Goal: Task Accomplishment & Management: Complete application form

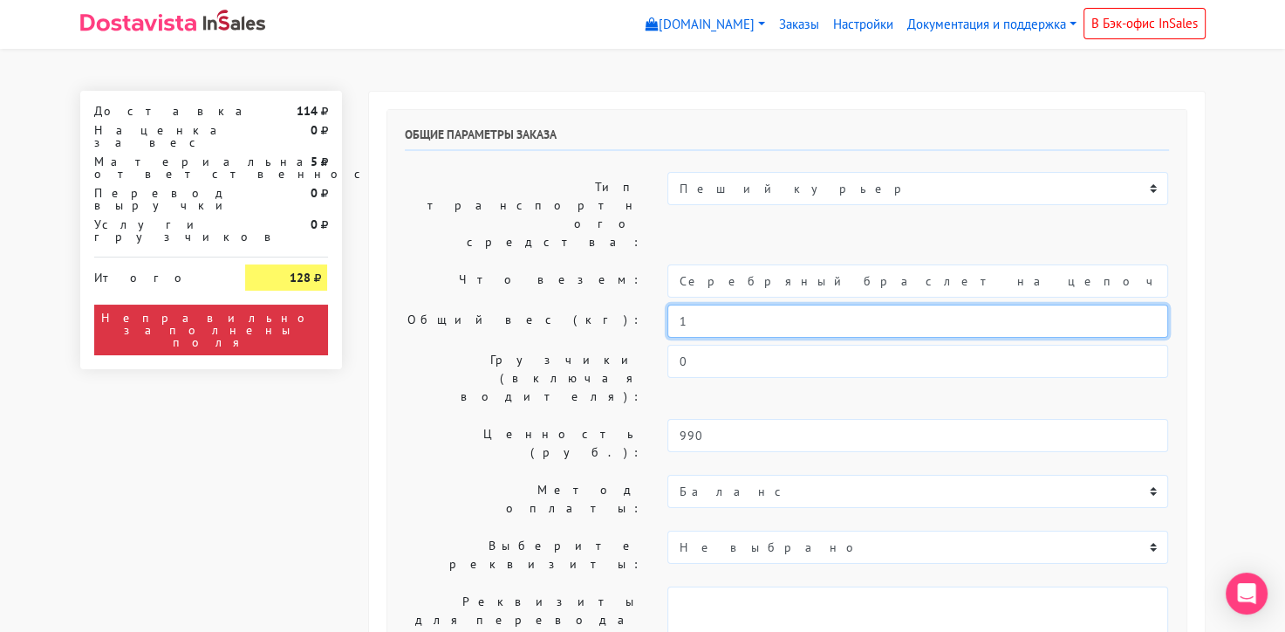
click at [729, 304] on input "1" at bounding box center [917, 320] width 501 height 33
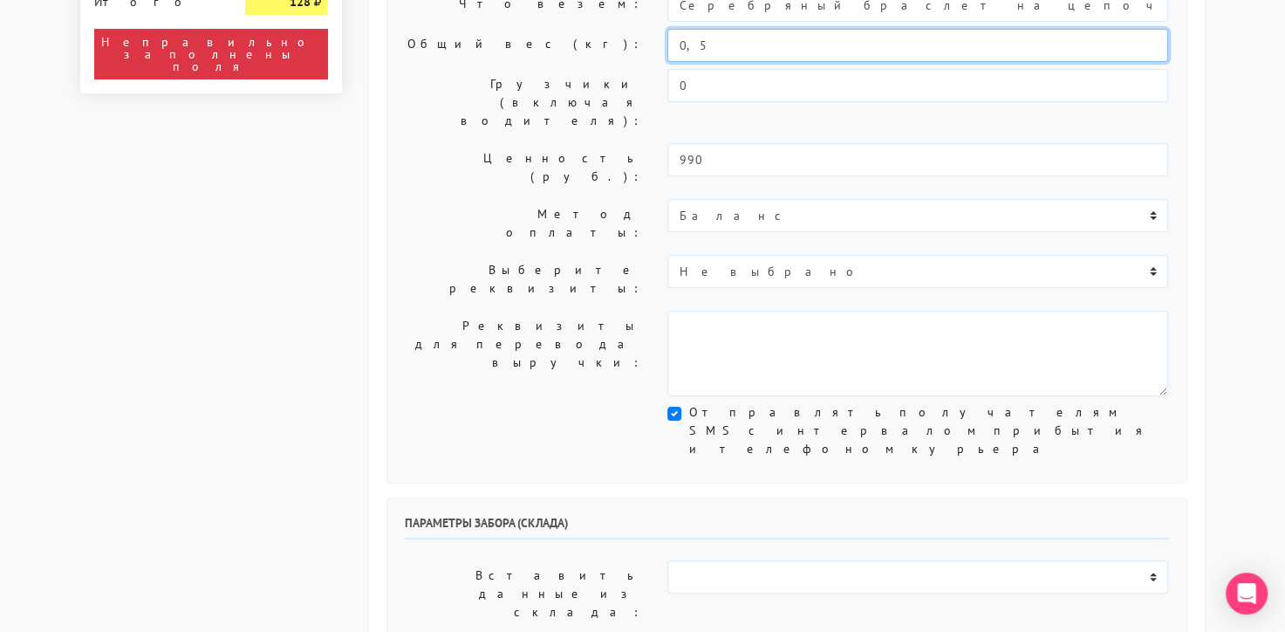
scroll to position [509, 0]
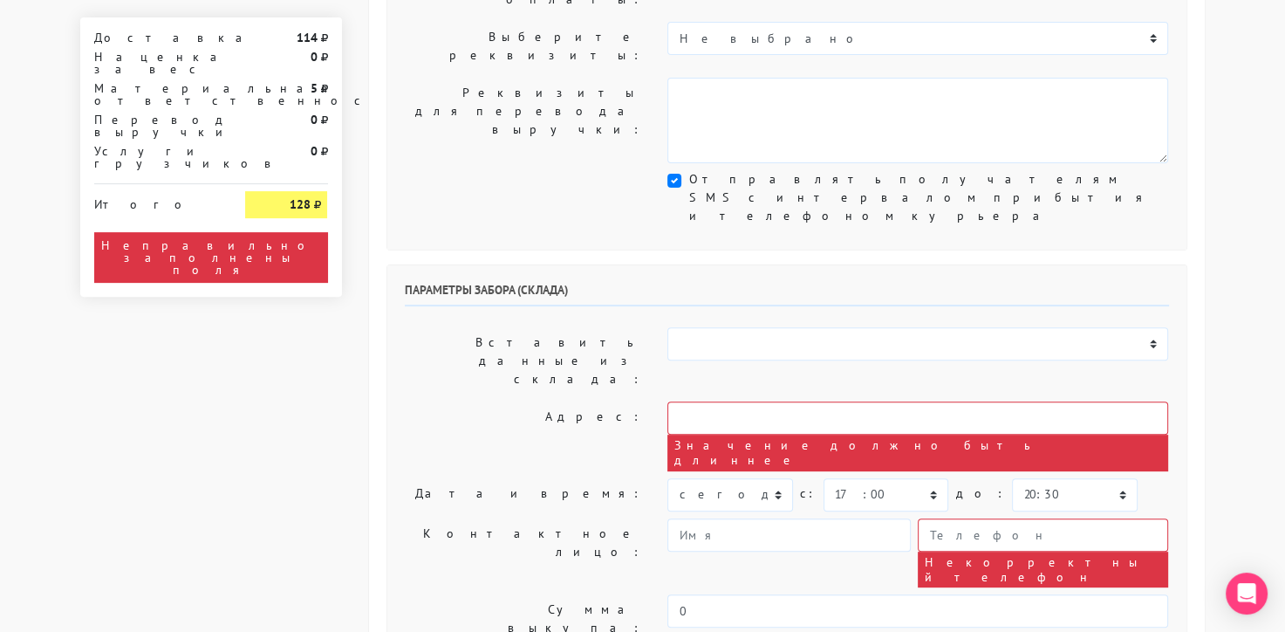
type input "0,5"
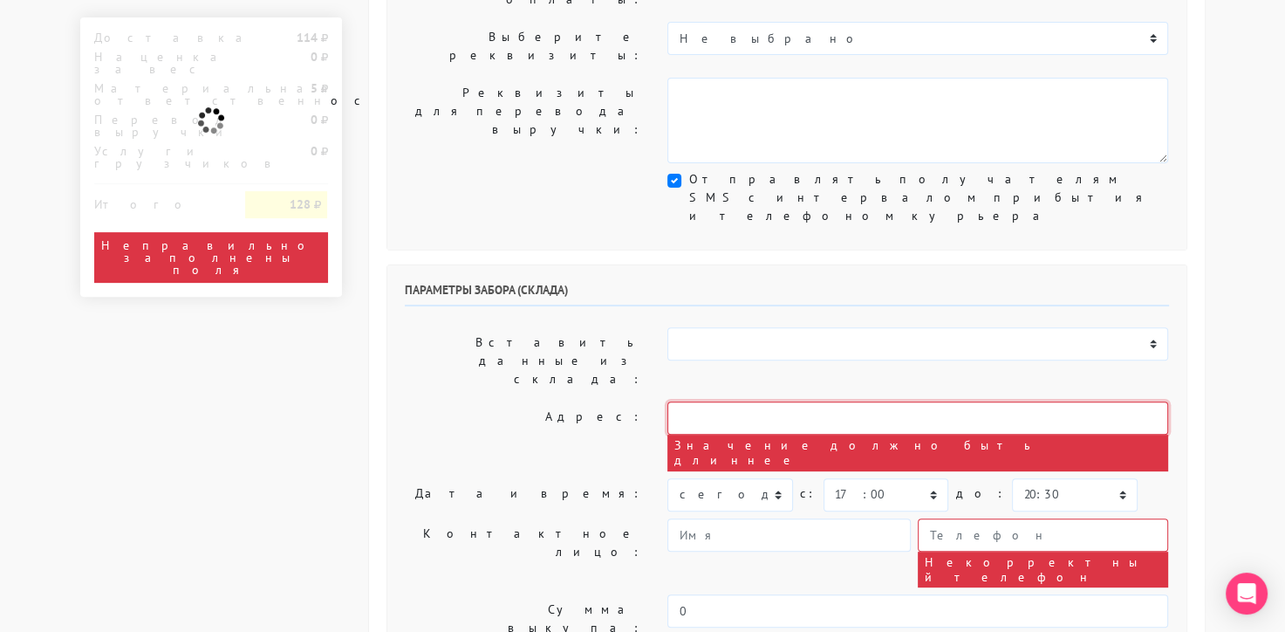
click at [735, 401] on input "text" at bounding box center [917, 417] width 501 height 33
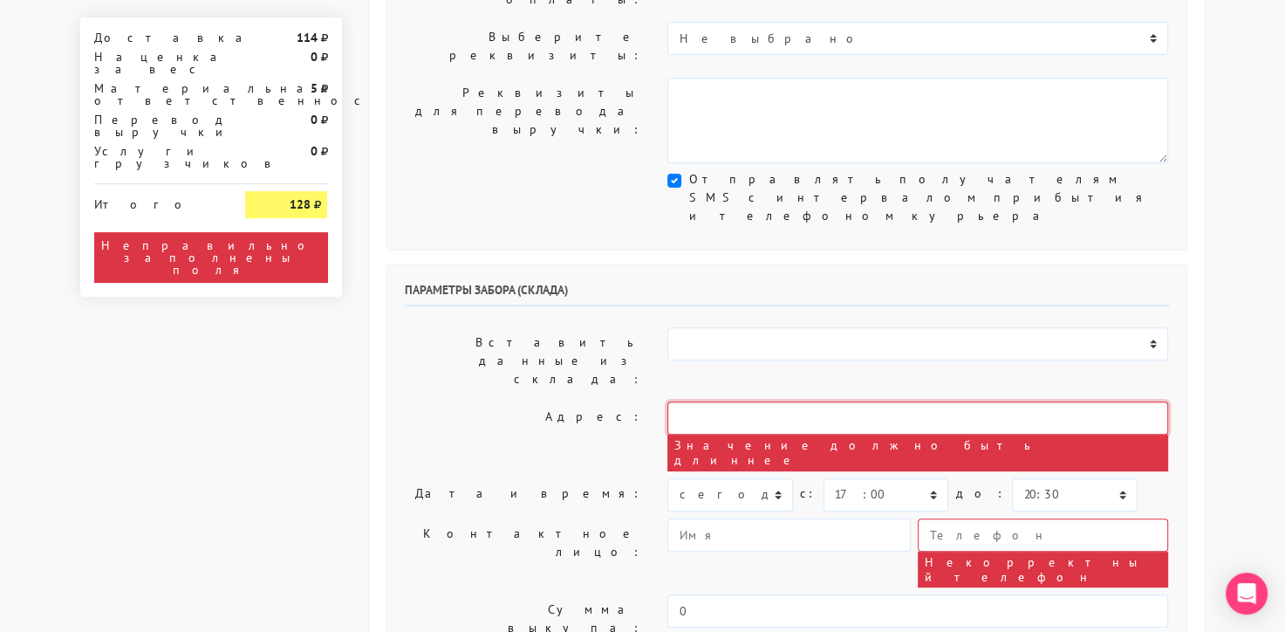
type input "[STREET_ADDRESS]"
type input "9234443831"
type textarea "Работаем с 11 утра, забрать раньше нельзя. Магазин sbleskom"
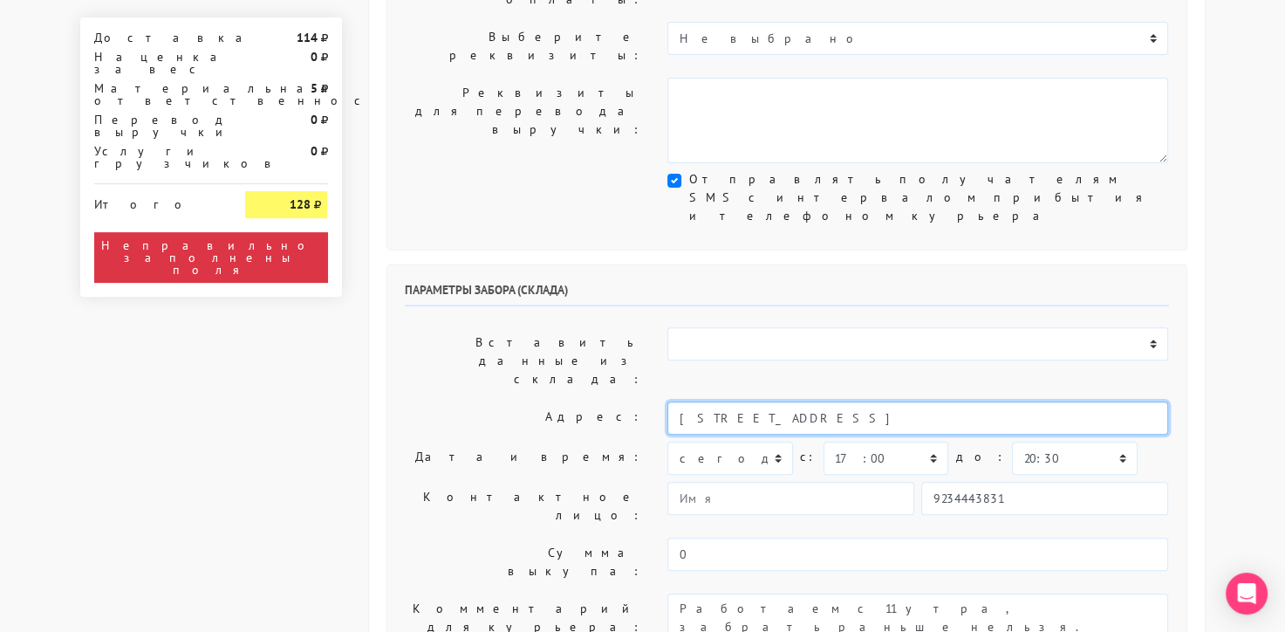
click at [840, 401] on input "[STREET_ADDRESS]" at bounding box center [917, 417] width 501 height 33
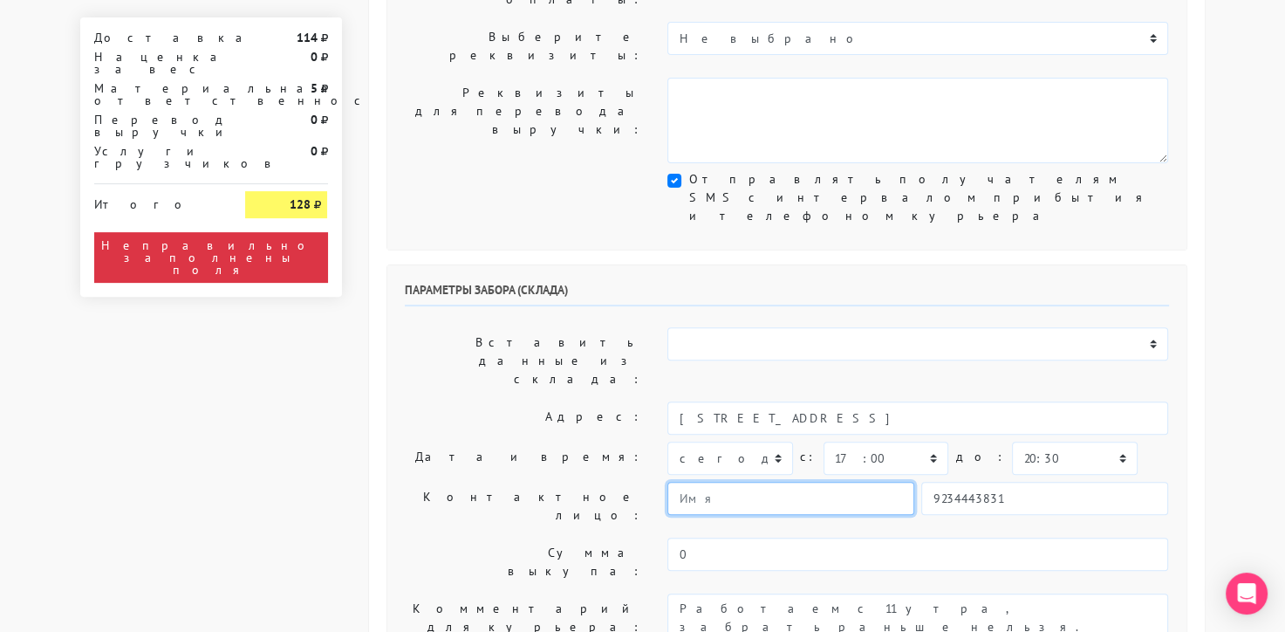
click at [858, 482] on input "text" at bounding box center [790, 498] width 247 height 33
type input "менеджер"
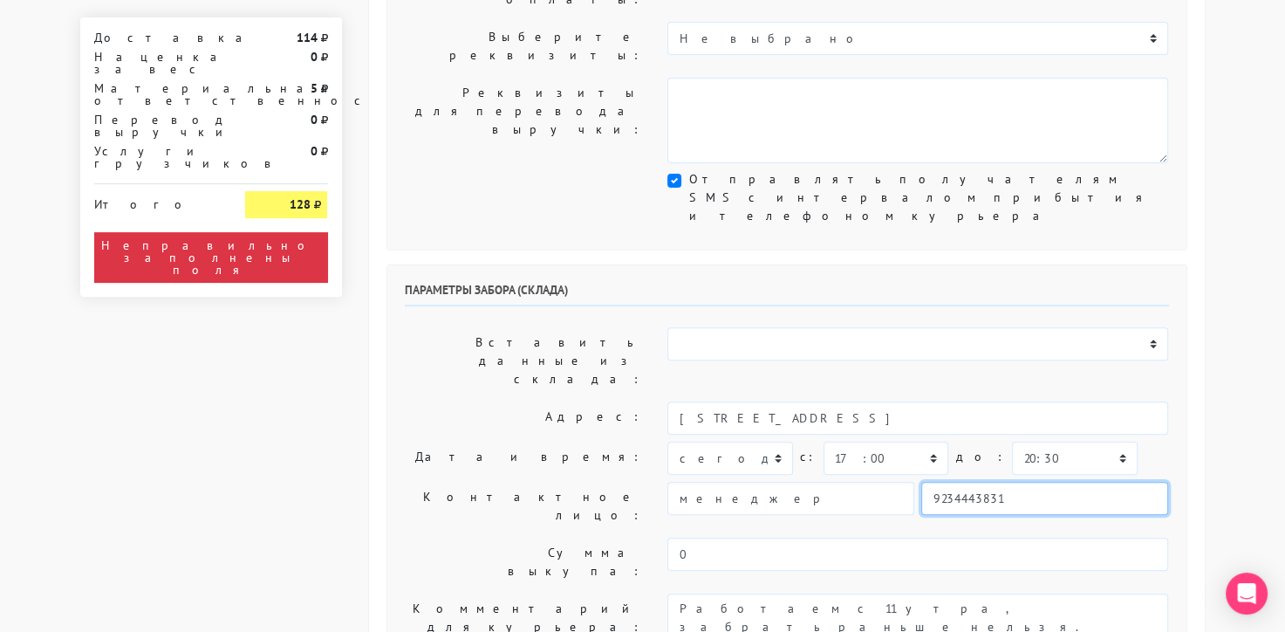
click at [972, 482] on input "9234443831" at bounding box center [1044, 498] width 247 height 33
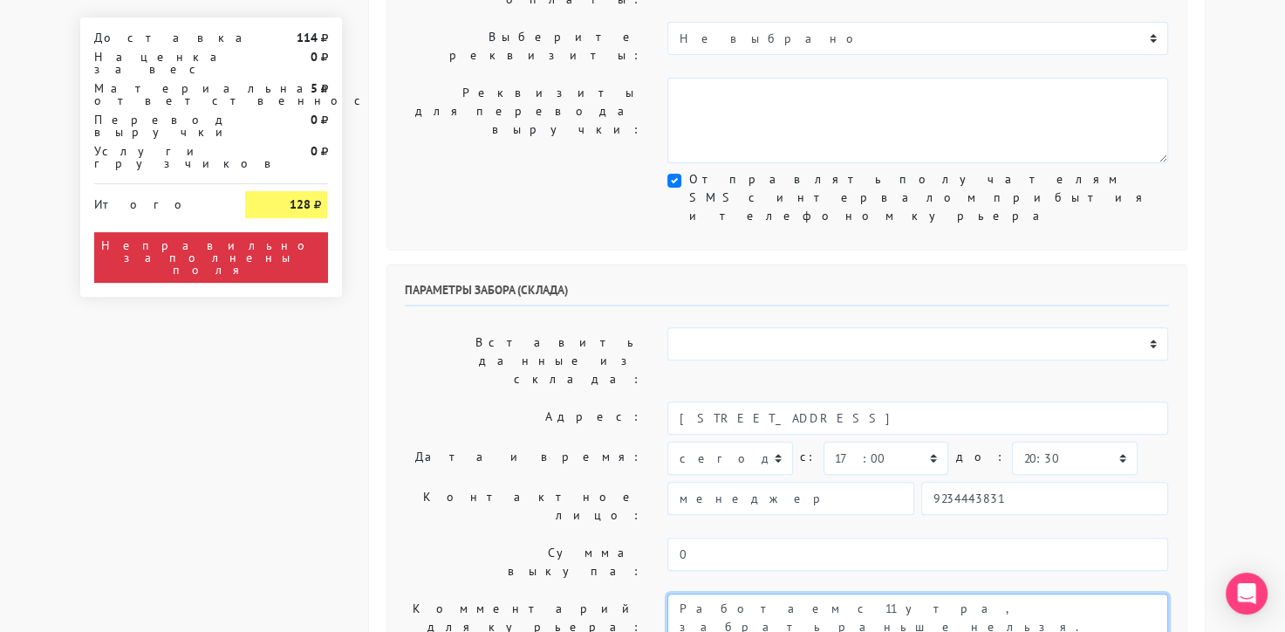
click at [1050, 593] on textarea "Работаем с 11 утра, забрать раньше нельзя. Магазин sbleskom" at bounding box center [917, 635] width 501 height 85
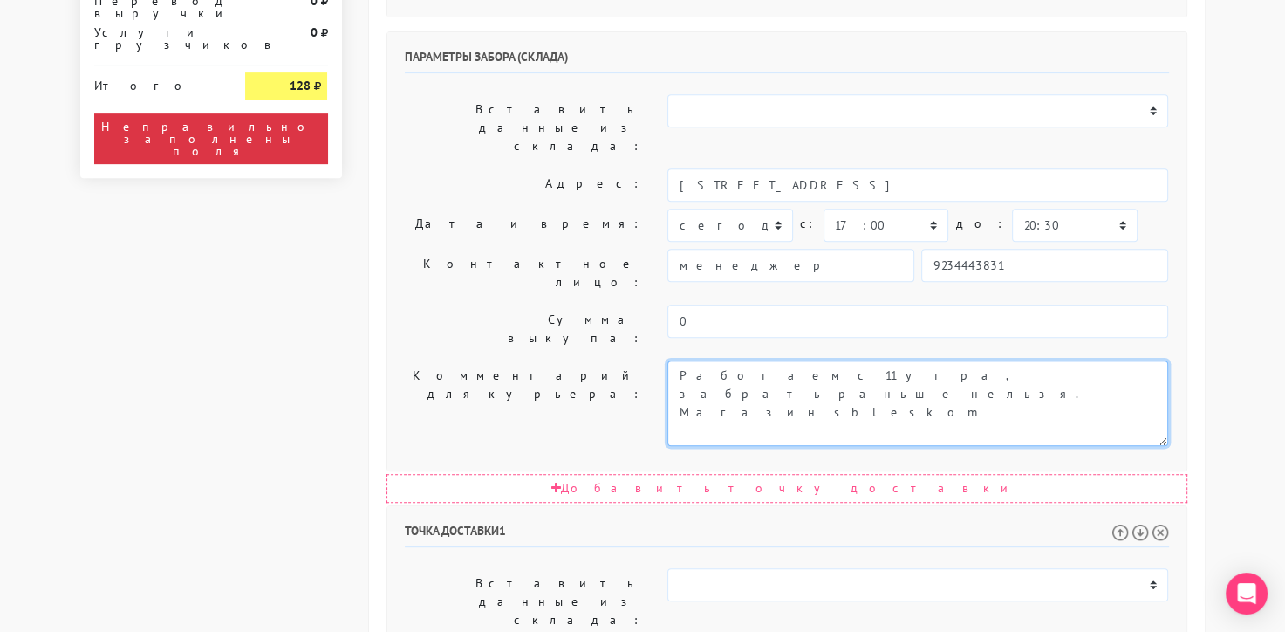
scroll to position [889, 0]
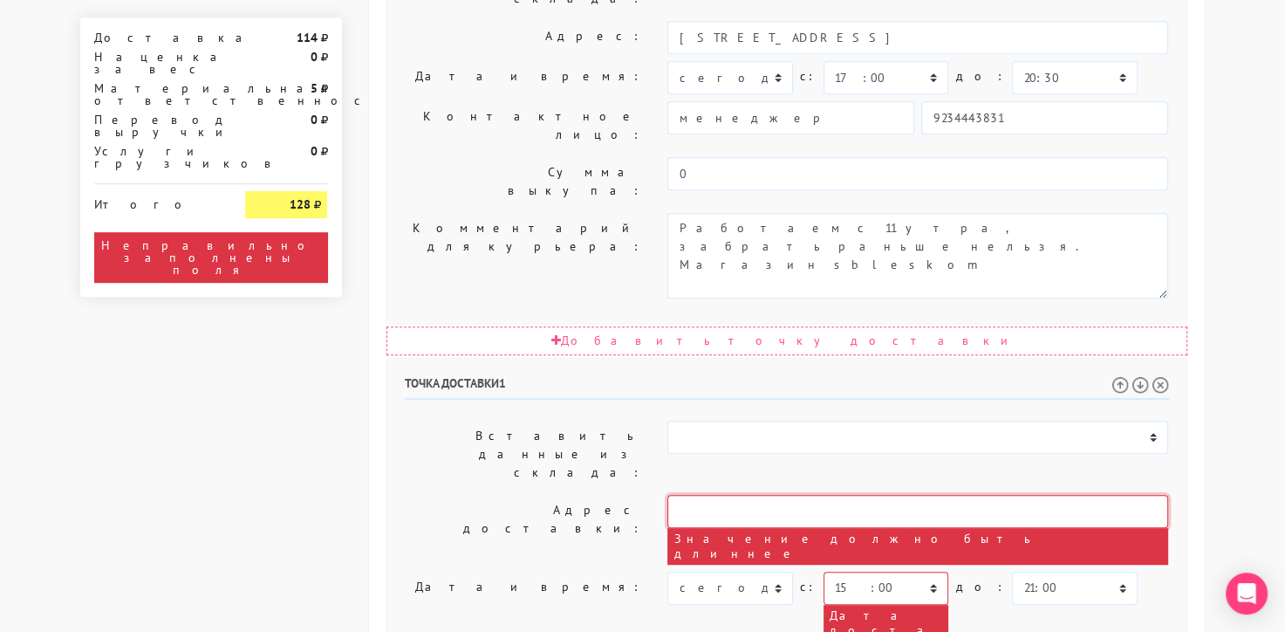
click at [748, 495] on input "text" at bounding box center [917, 511] width 501 height 33
paste input "[STREET_ADDRESS]"
type input "Орджоникидзе 40"
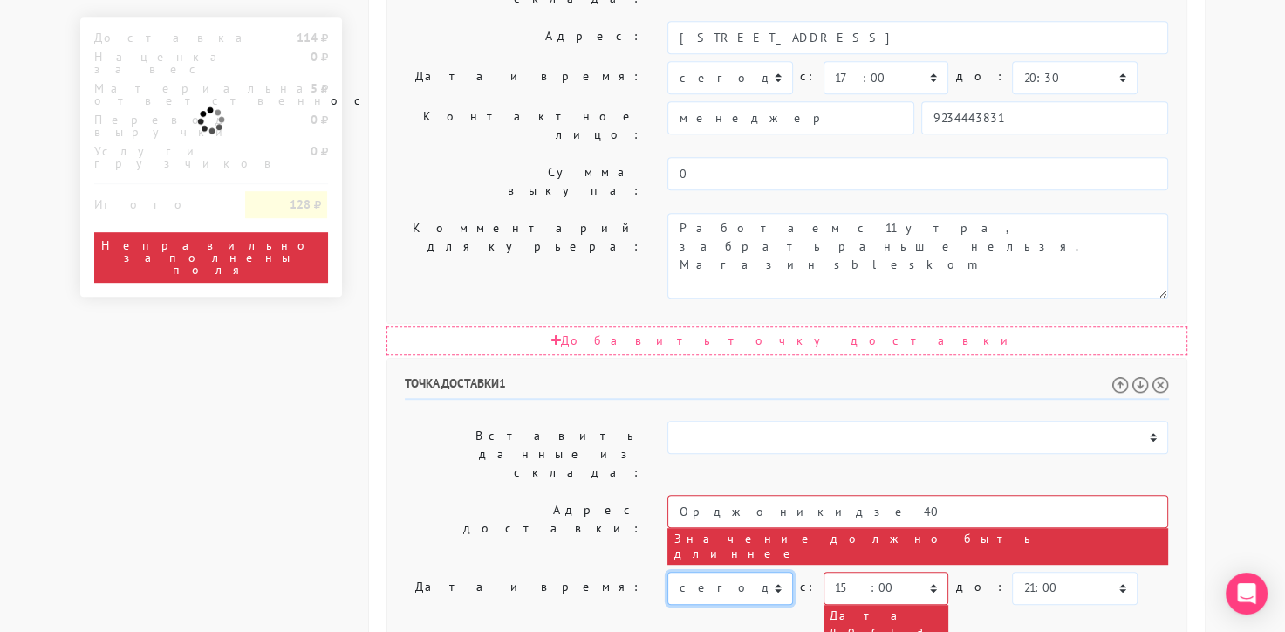
click at [754, 571] on select "сегодня завтра 30.09.2025 01.10.2025 02.10.2025 03.10.2025 04.10.2025 05.10.202…" at bounding box center [729, 587] width 125 height 33
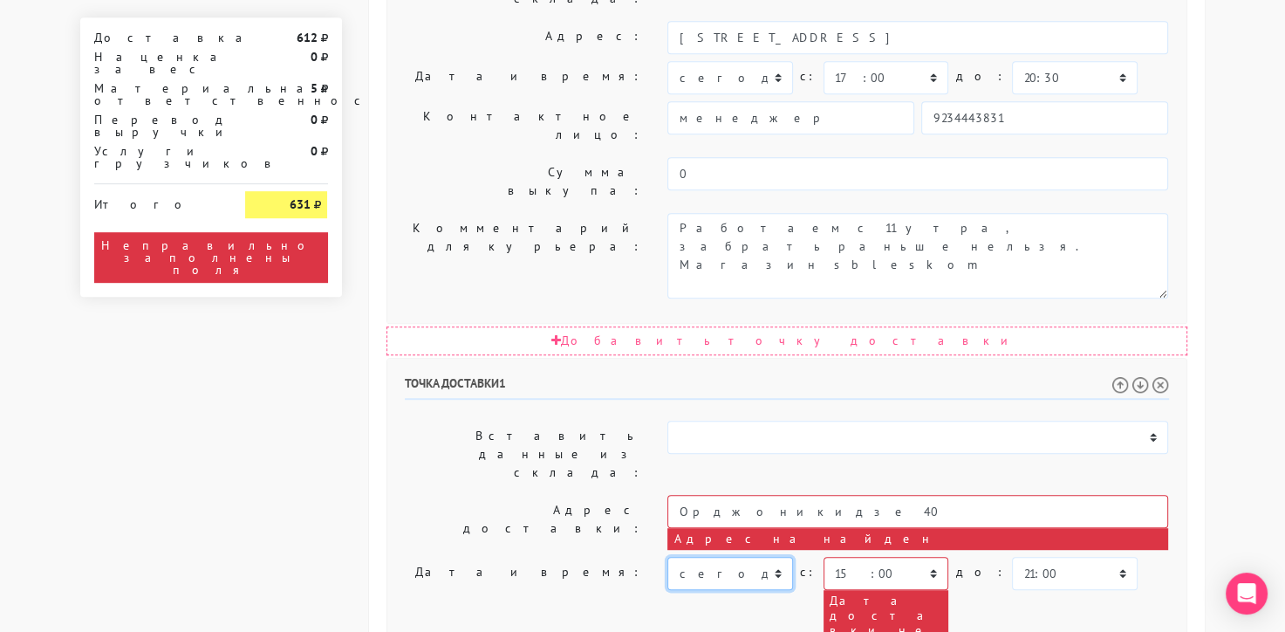
select select "[DATE]"
click at [667, 557] on select "сегодня завтра 30.09.2025 01.10.2025 02.10.2025 03.10.2025 04.10.2025 05.10.202…" at bounding box center [729, 573] width 125 height 33
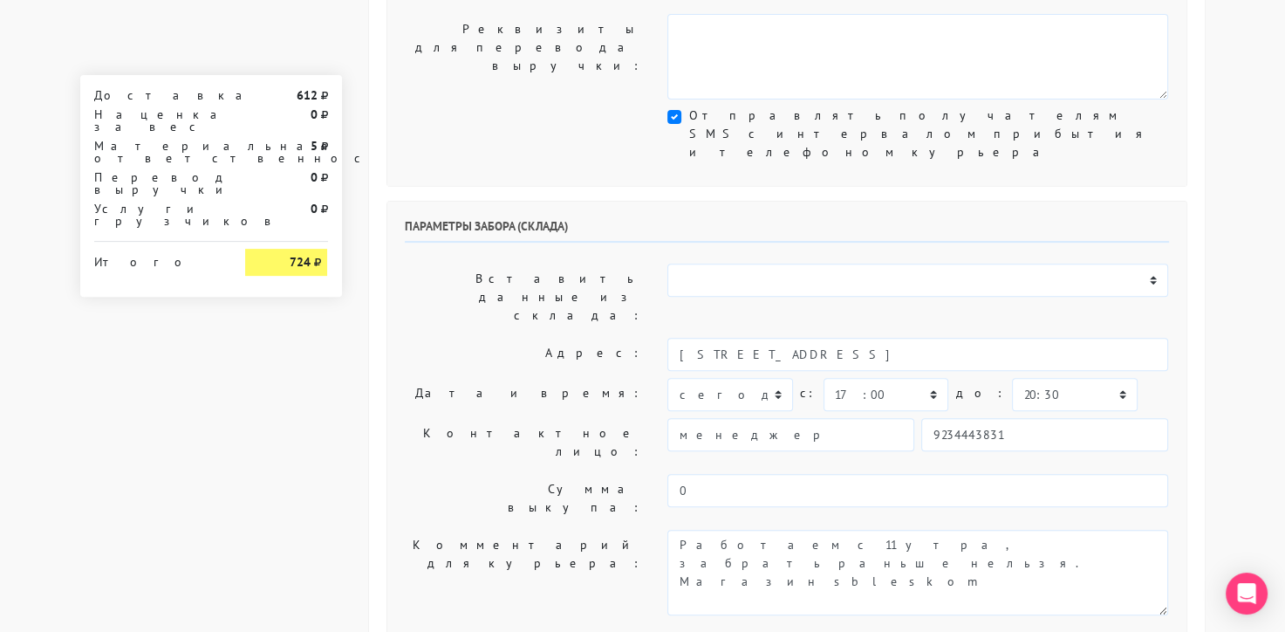
scroll to position [571, 0]
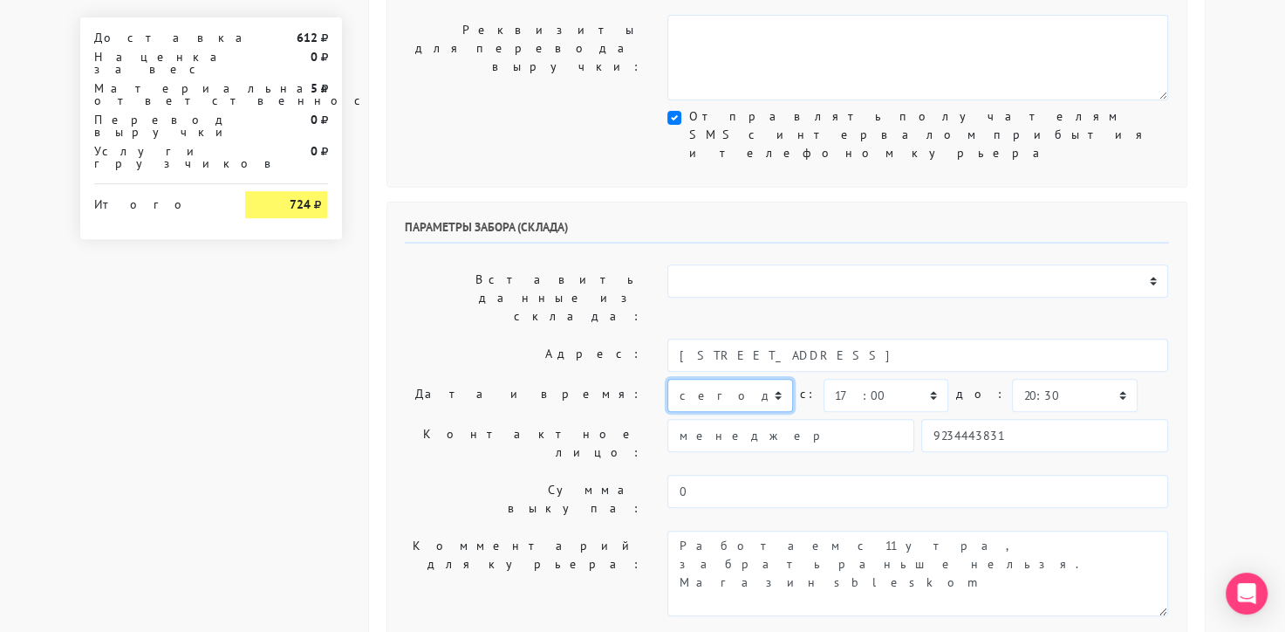
click at [744, 379] on select "[DATE] [DATE] [DATE] [DATE] [DATE] [DATE] [DATE] [DATE] [DATE]" at bounding box center [729, 395] width 125 height 33
select select "[DATE]"
click at [667, 379] on select "[DATE] [DATE] [DATE] [DATE] [DATE] [DATE] [DATE] [DATE] [DATE]" at bounding box center [729, 395] width 125 height 33
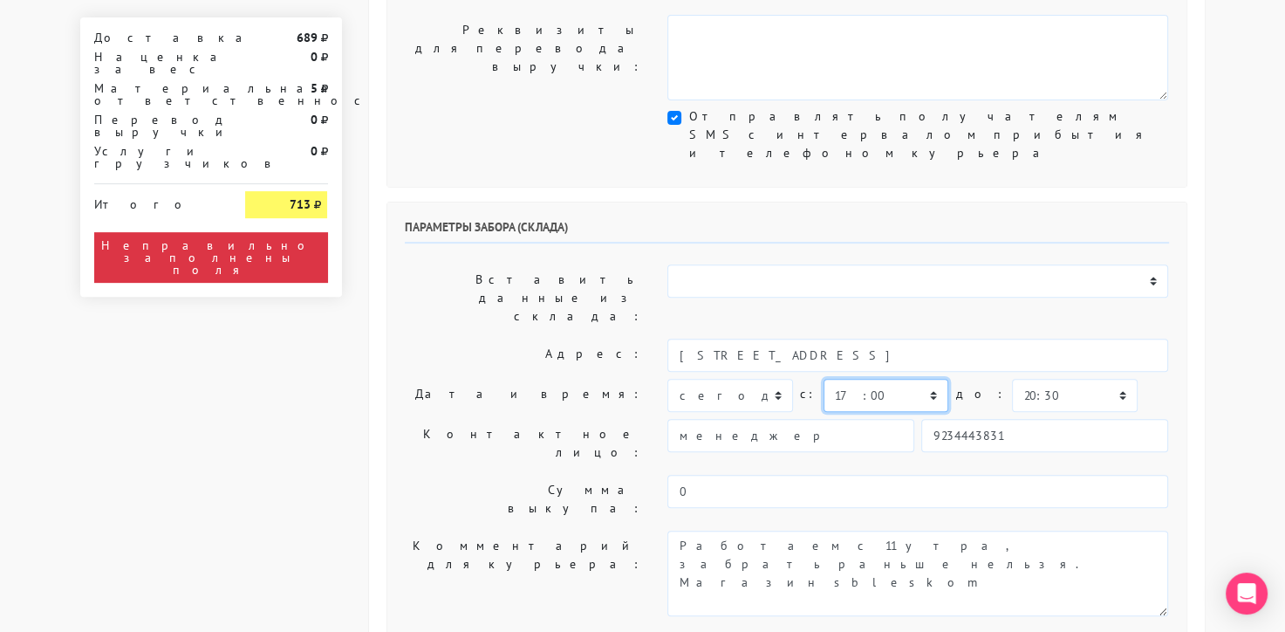
click at [886, 379] on select "00:00 00:30 01:00 01:30 02:00 02:30 03:00 03:30 04:00 04:30 05:00 05:30 06:00 0…" at bounding box center [886, 395] width 125 height 33
select select "11:00"
click at [824, 379] on select "00:00 00:30 01:00 01:30 02:00 02:30 03:00 03:30 04:00 04:30 05:00 05:30 06:00 0…" at bounding box center [886, 395] width 125 height 33
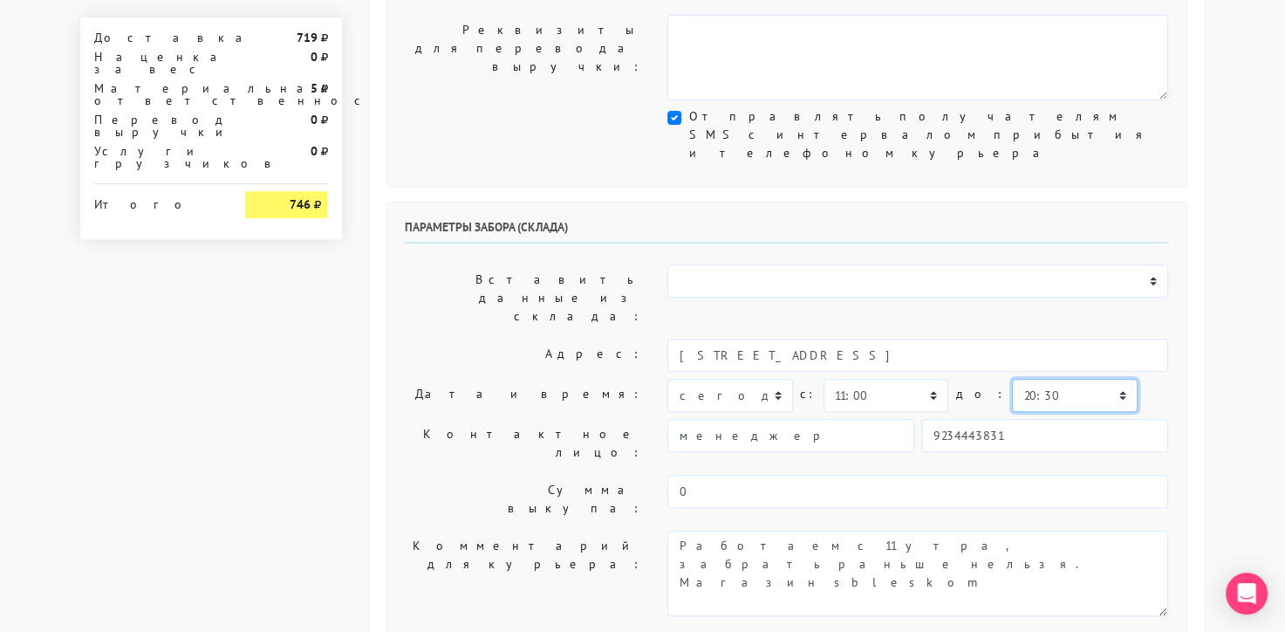
click at [1036, 379] on select "00:00 00:30 01:00 01:30 02:00 02:30 03:00 03:30 04:00 04:30 05:00 05:30 06:00 0…" at bounding box center [1074, 395] width 125 height 33
select select "12:00"
click at [1012, 379] on select "00:00 00:30 01:00 01:30 02:00 02:30 03:00 03:30 04:00 04:30 05:00 05:30 06:00 0…" at bounding box center [1074, 395] width 125 height 33
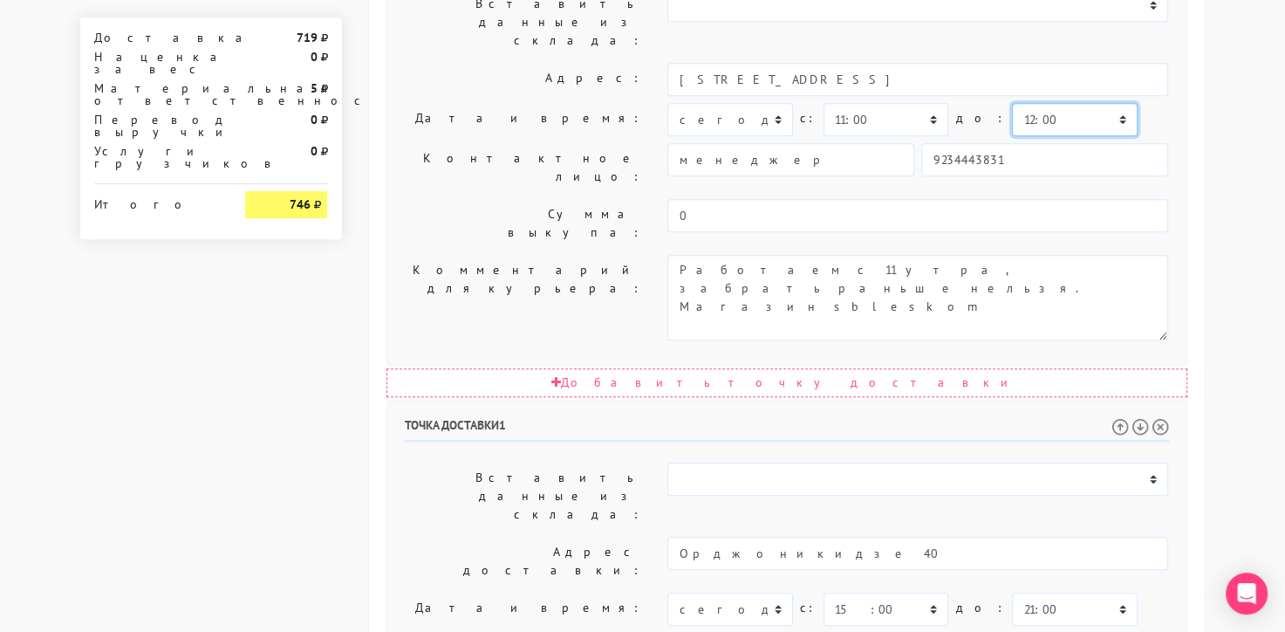
scroll to position [899, 0]
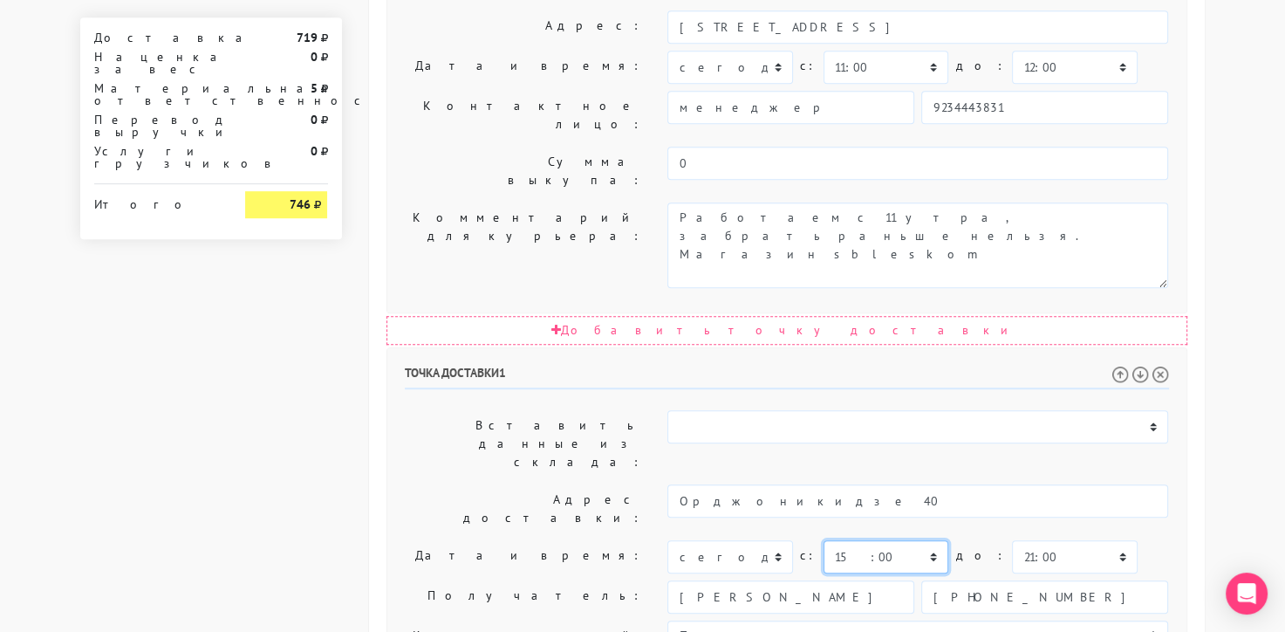
click at [886, 540] on select "00:00 00:30 01:00 01:30 02:00 02:30 03:00 03:30 04:00 04:30 05:00 05:30 06:00 0…" at bounding box center [886, 556] width 125 height 33
select select "12:00"
click at [824, 540] on select "00:00 00:30 01:00 01:30 02:00 02:30 03:00 03:30 04:00 04:30 05:00 05:30 06:00 0…" at bounding box center [886, 556] width 125 height 33
click at [1019, 540] on select "00:00 00:30 01:00 01:30 02:00 02:30 03:00 03:30 04:00 04:30 05:00 05:30 06:00 0…" at bounding box center [1074, 556] width 125 height 33
select select "15:00"
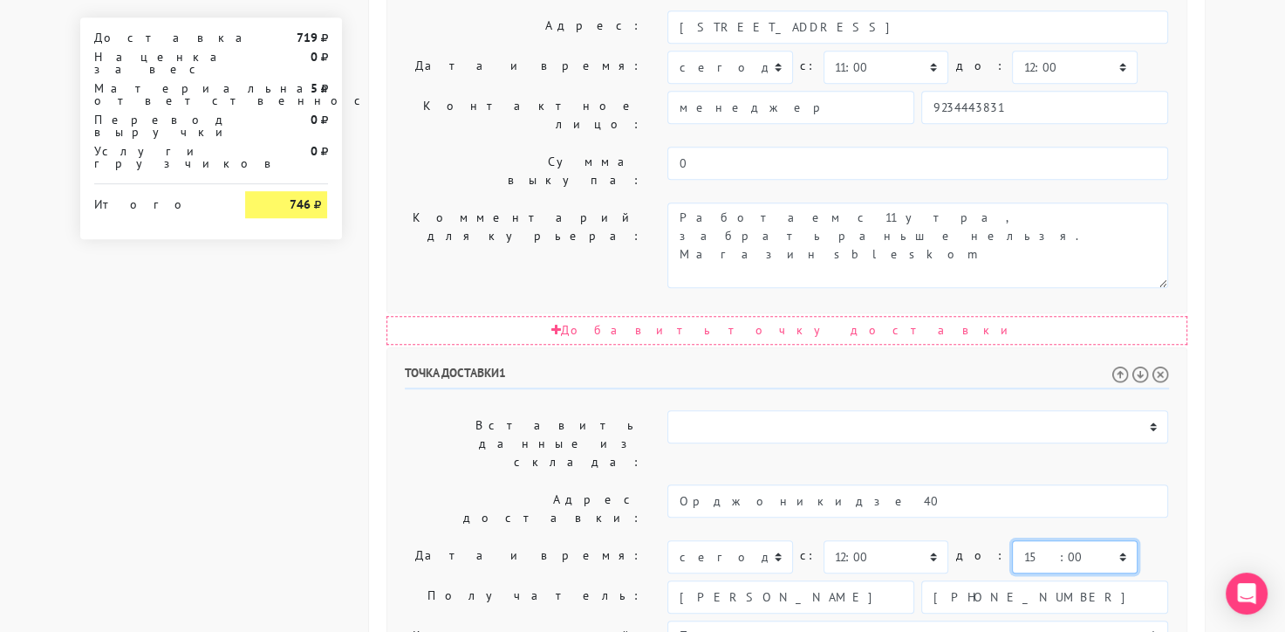
click at [1012, 540] on select "00:00 00:30 01:00 01:30 02:00 02:30 03:00 03:30 04:00 04:30 05:00 05:30 06:00 0…" at bounding box center [1074, 556] width 125 height 33
paste textarea "[STREET_ADDRESS]"
type textarea "Позвонить получателю за 1 час. Орджоникидзе 40, подъезд 3, квартира 51, 3 этаж"
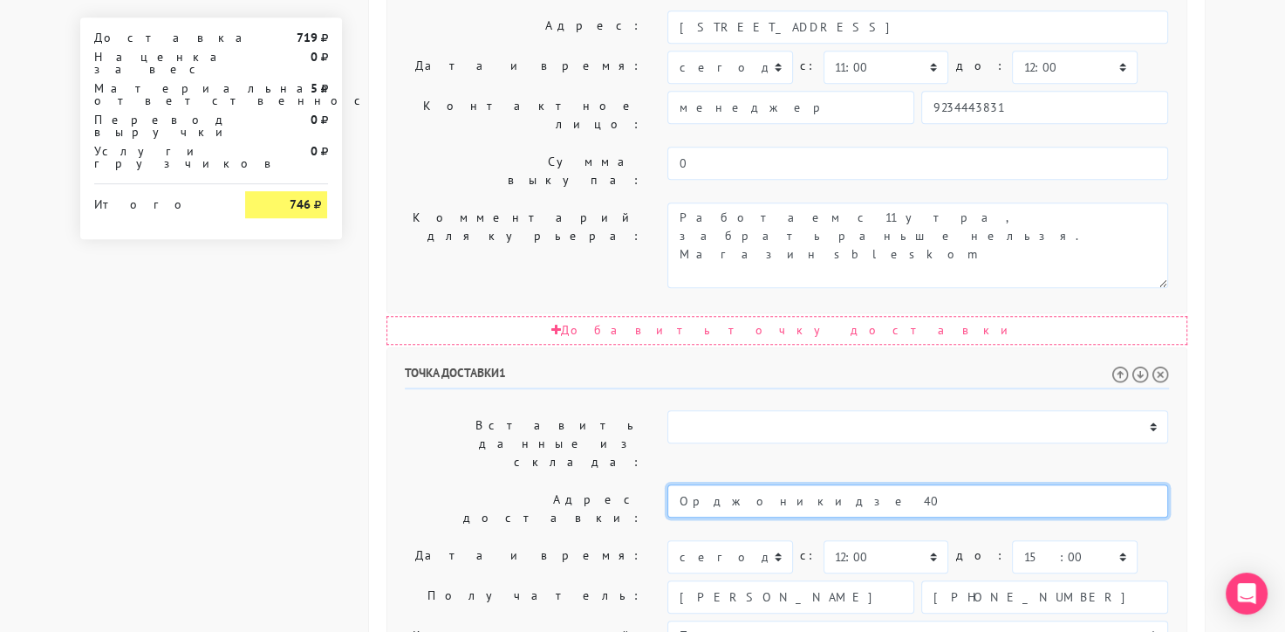
click at [831, 484] on input "Орджоникидзе 40" at bounding box center [917, 500] width 501 height 33
type input "Орджоникидзе 40"
click at [697, 484] on input "Орджоникидзе 40" at bounding box center [917, 500] width 501 height 33
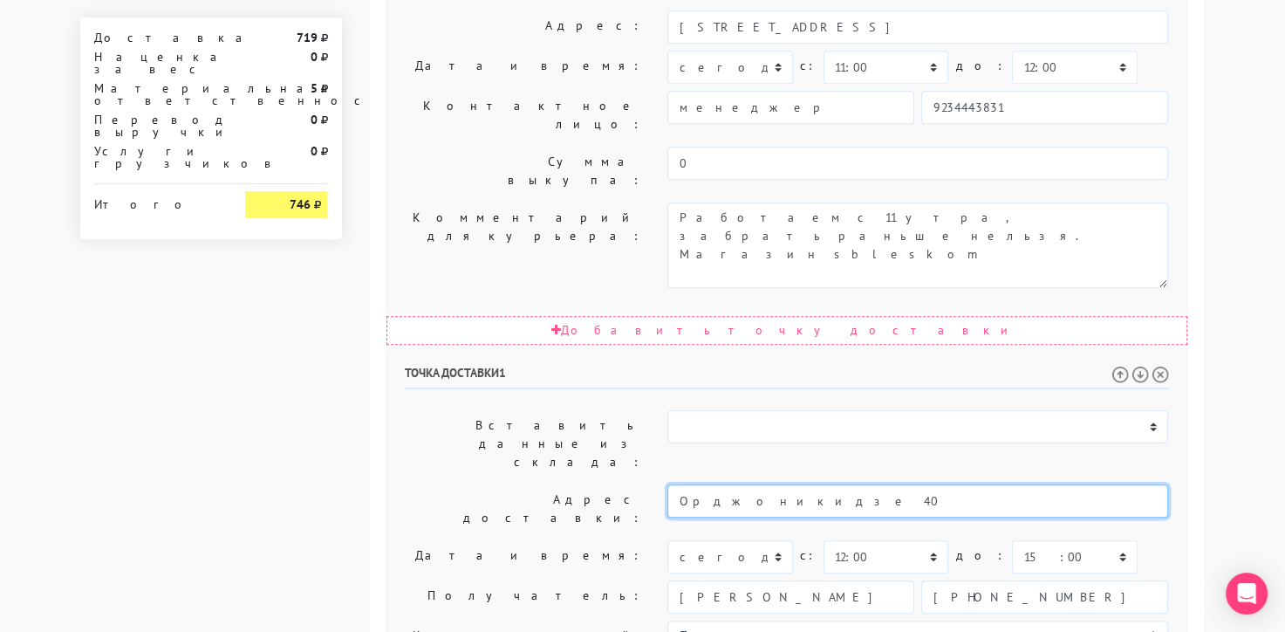
scroll to position [974, 0]
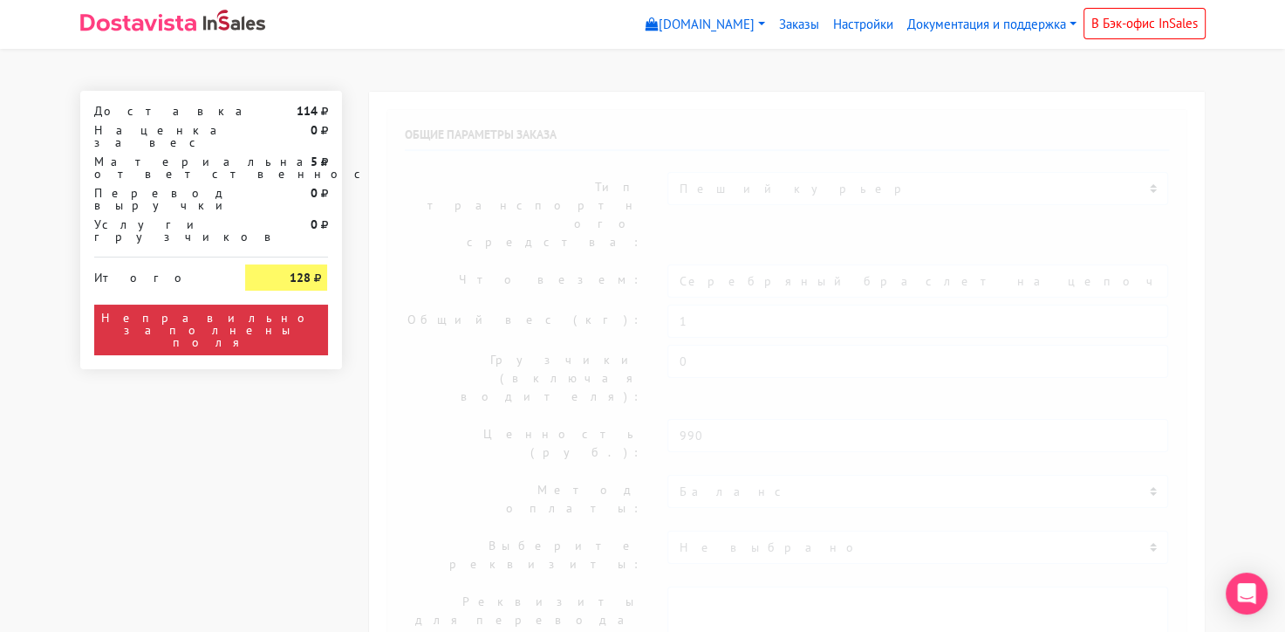
select select "913"
type input "[STREET_ADDRESS]"
select select "11:00"
select select "20:00"
type input "[PERSON_NAME]"
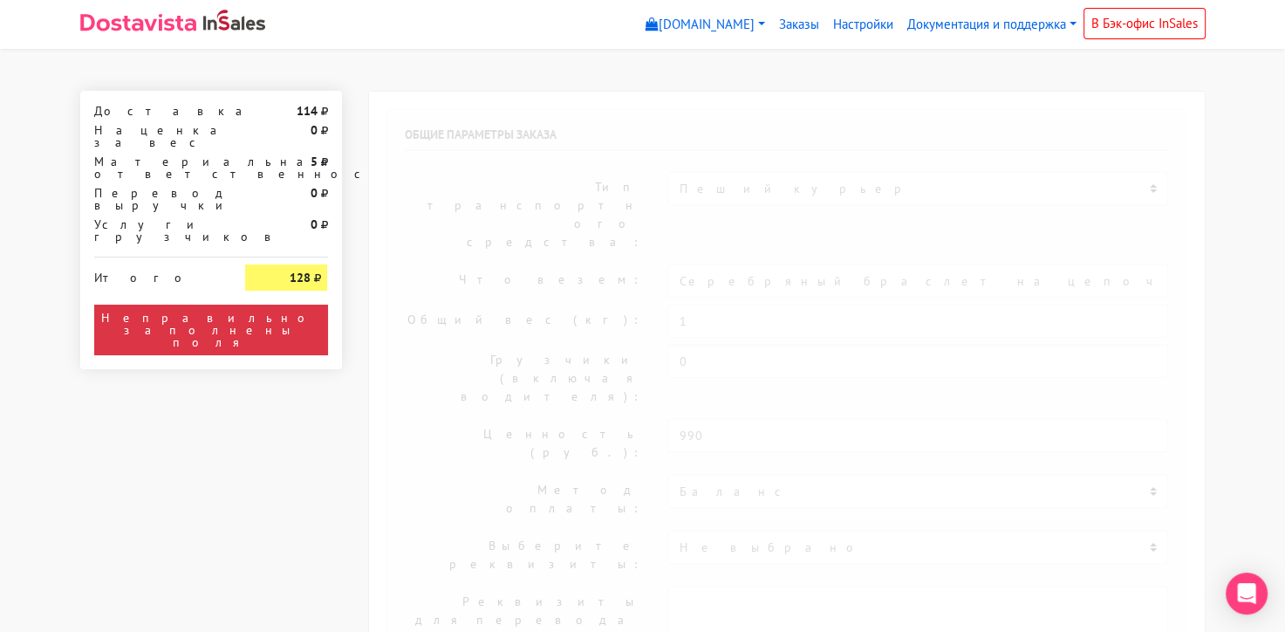
type input "[PHONE_NUMBER]"
type textarea "Работаем с 11 утра, забрать раньше нельзя."
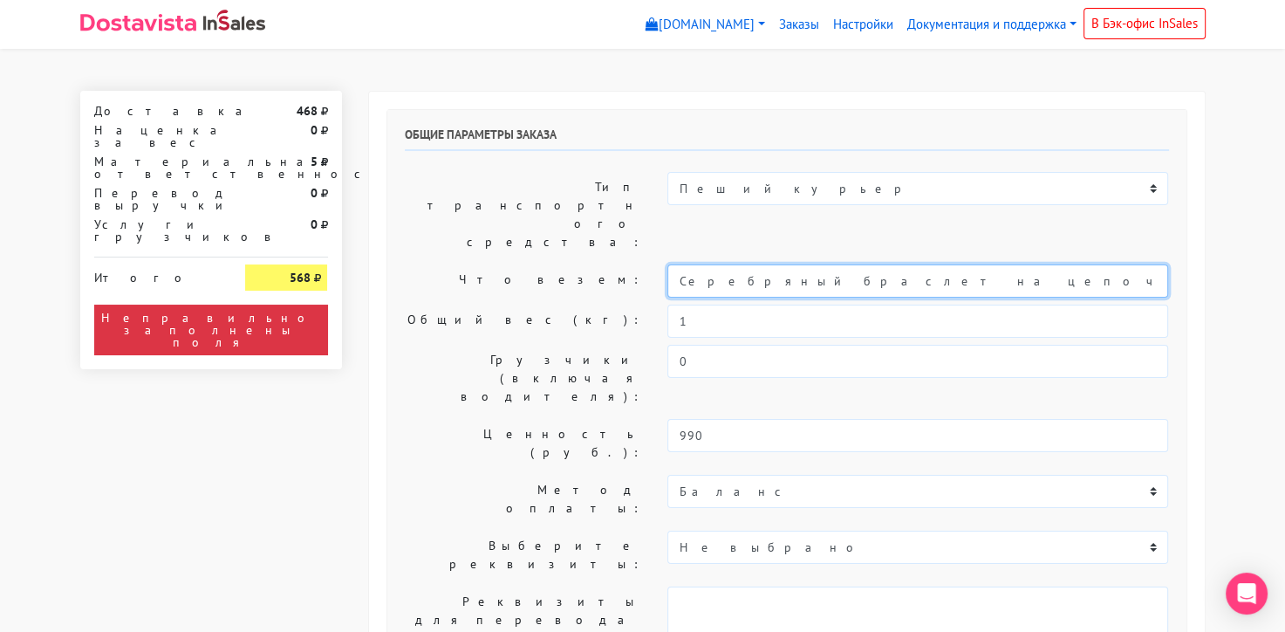
click at [858, 264] on input "Серебряный браслет на цепочке с культивированным жемчугом (14-19)" at bounding box center [917, 280] width 501 height 33
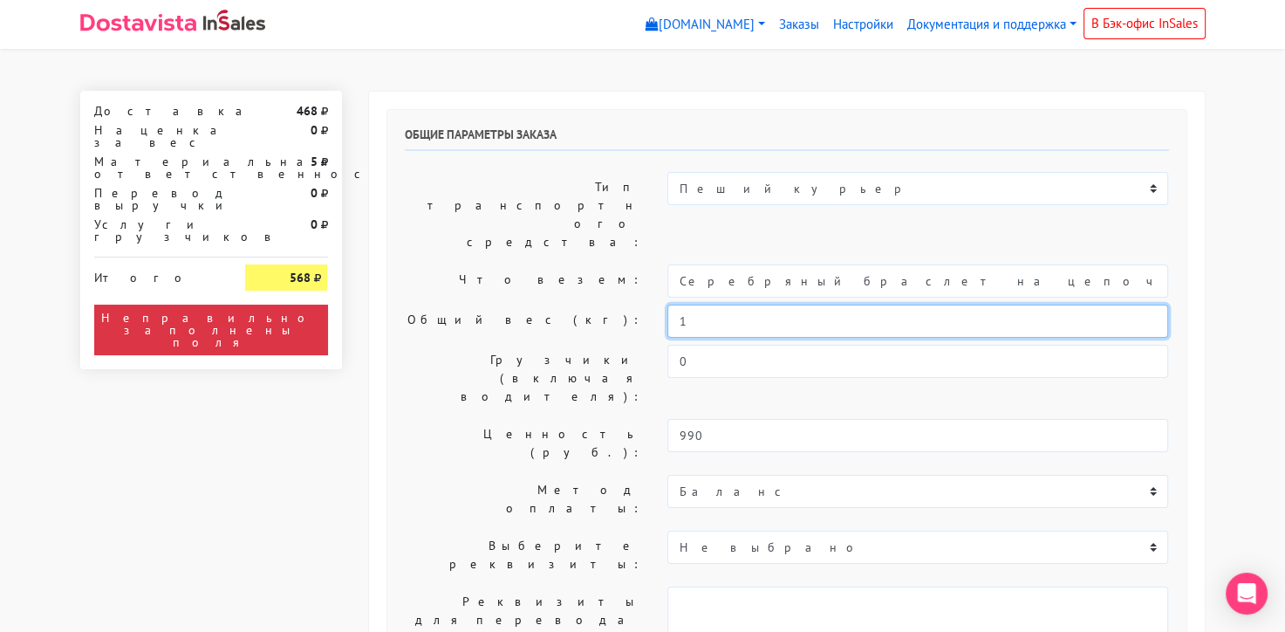
click at [792, 304] on input "1" at bounding box center [917, 320] width 501 height 33
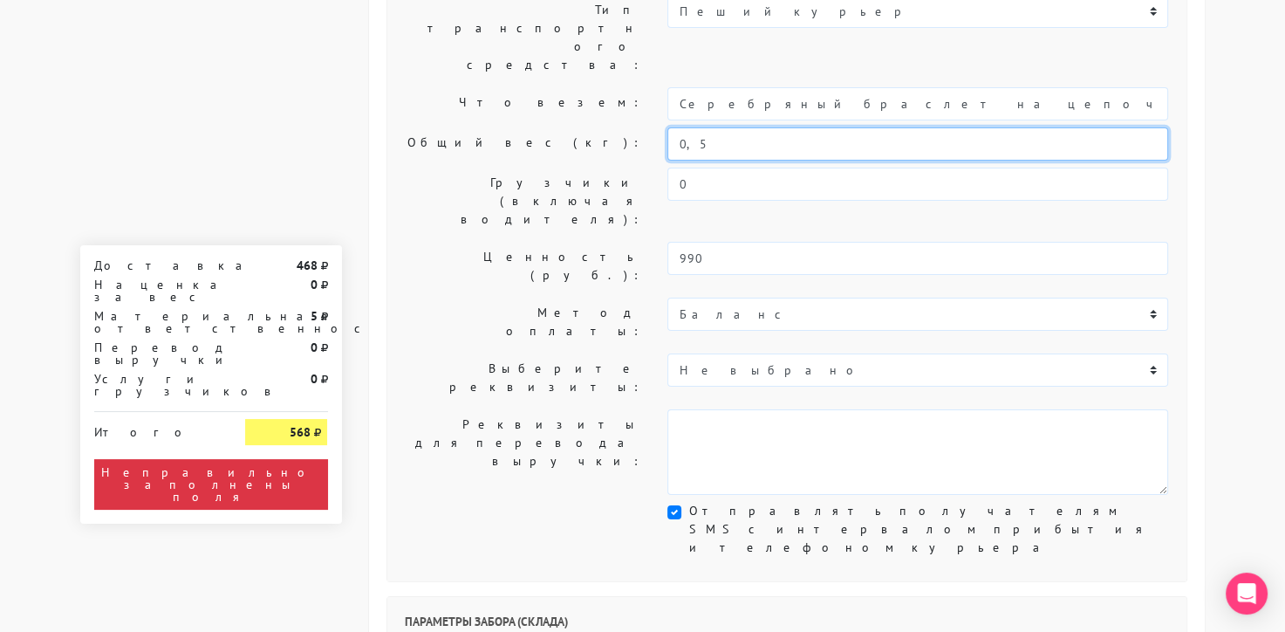
scroll to position [155, 0]
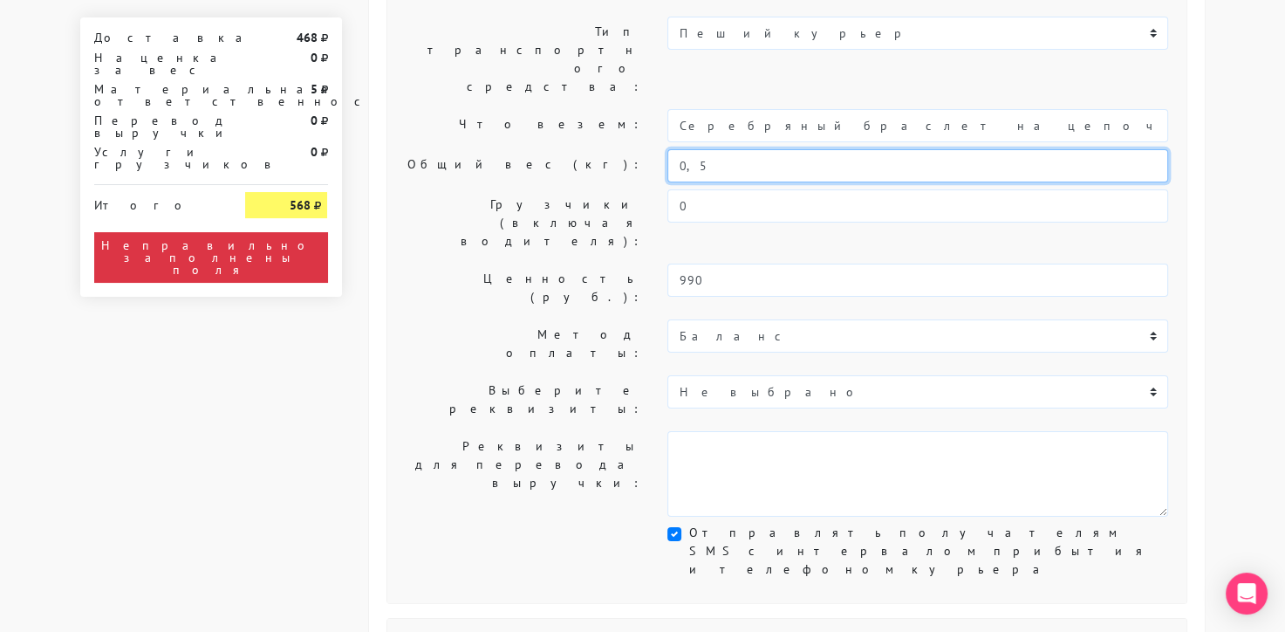
type input "0,5"
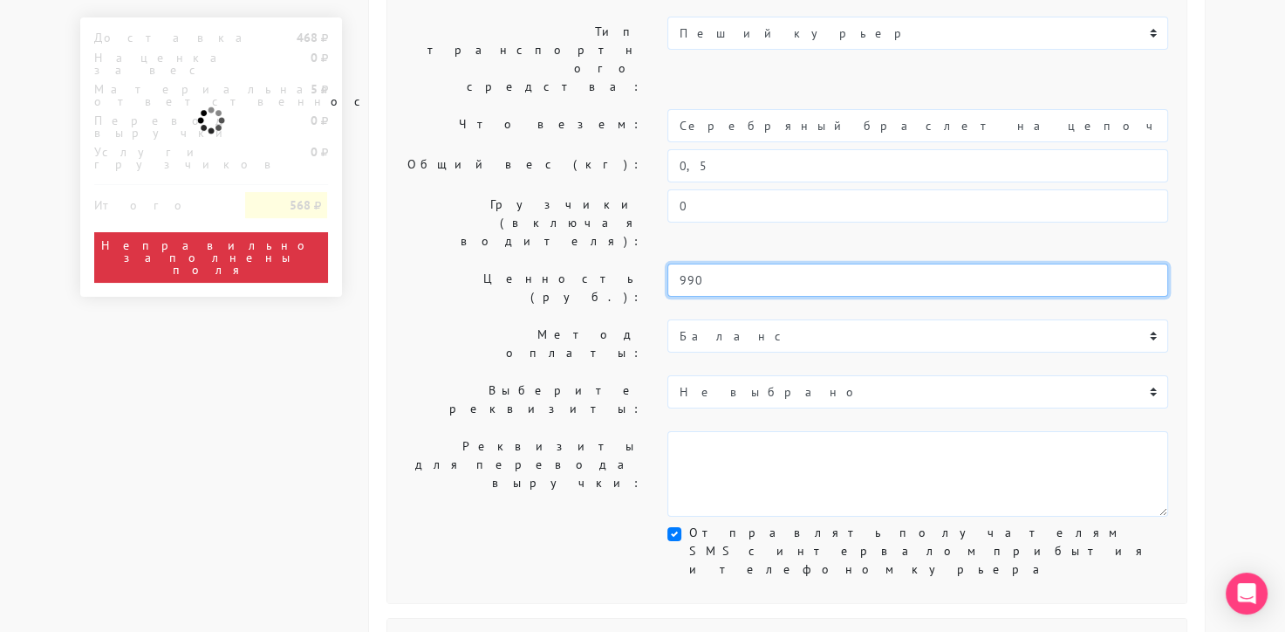
click at [691, 263] on input "990" at bounding box center [917, 279] width 501 height 33
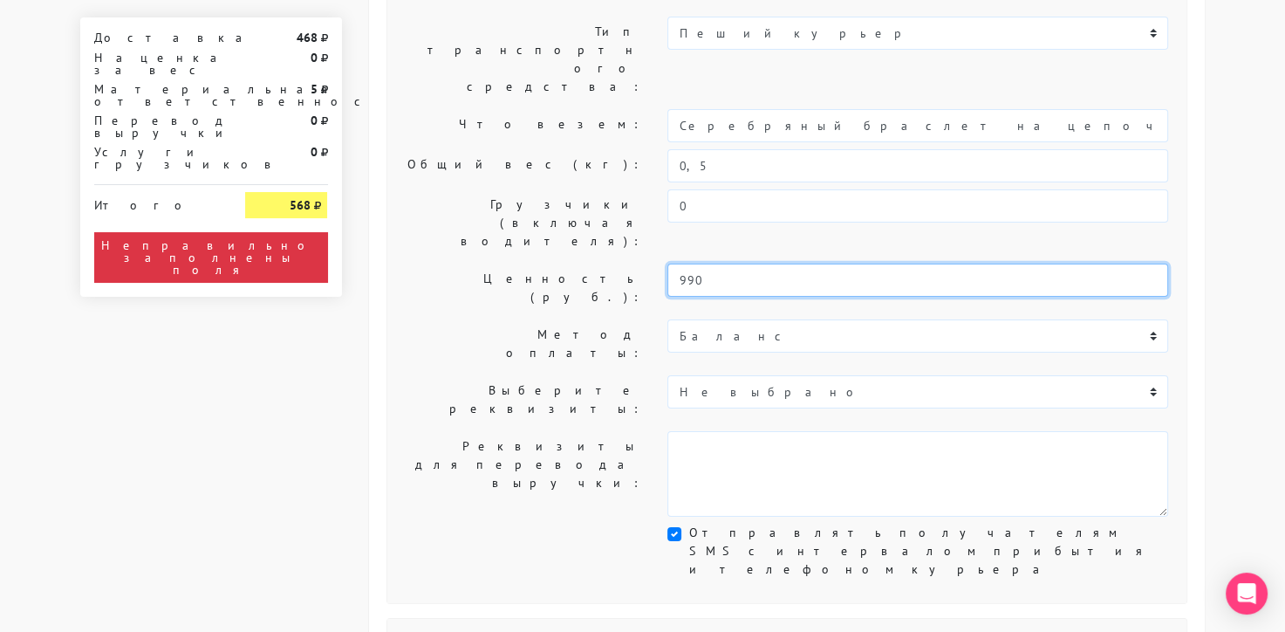
click at [691, 263] on input "990" at bounding box center [917, 279] width 501 height 33
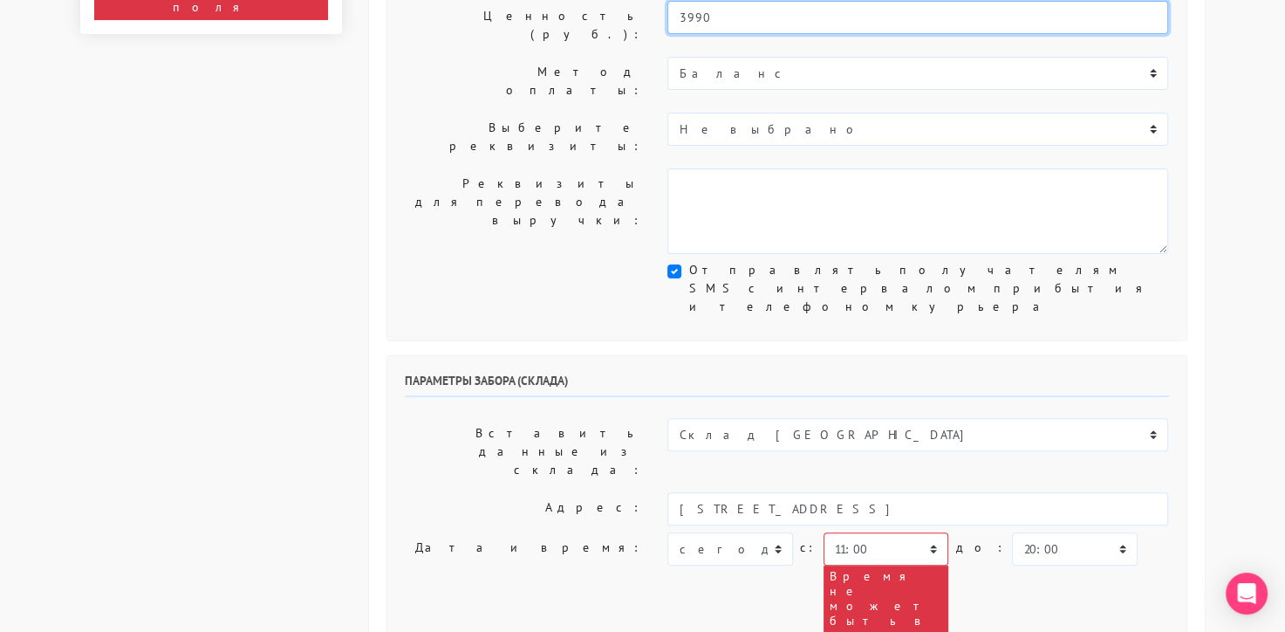
scroll to position [421, 0]
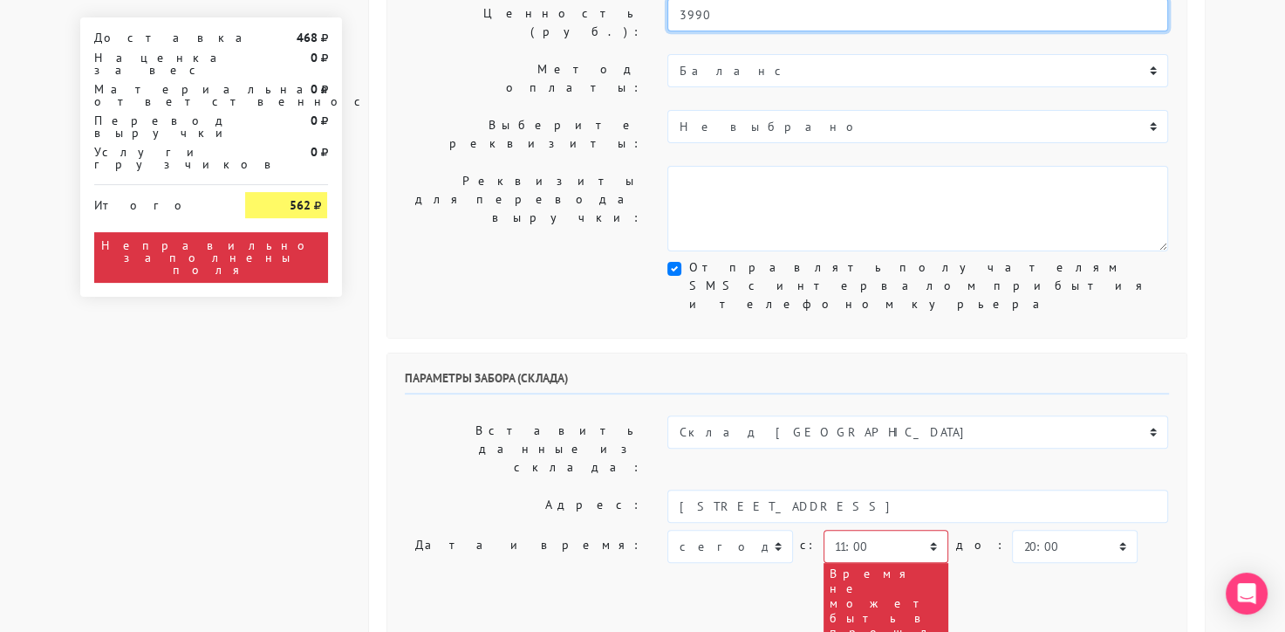
type input "3990"
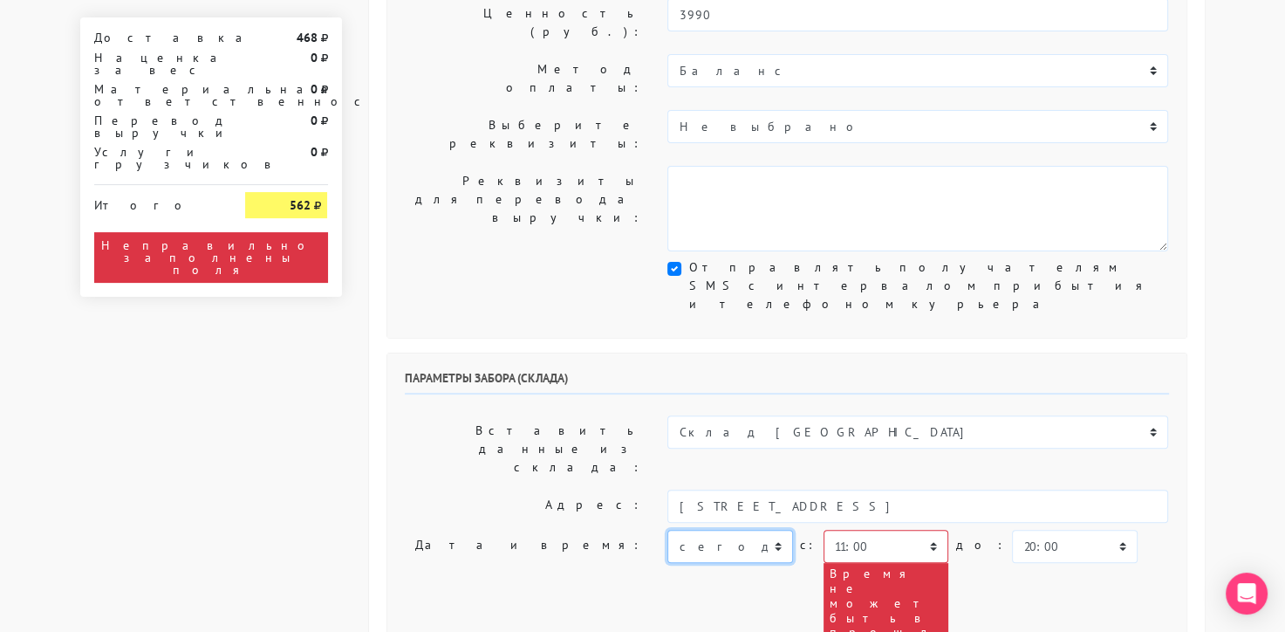
click at [778, 530] on select "[DATE] [DATE] [DATE] [DATE] [DATE] [DATE] [DATE] [DATE] [DATE]" at bounding box center [729, 546] width 125 height 33
select select "[DATE]"
click at [667, 530] on select "[DATE] [DATE] [DATE] [DATE] [DATE] [DATE] [DATE] [DATE] [DATE]" at bounding box center [729, 546] width 125 height 33
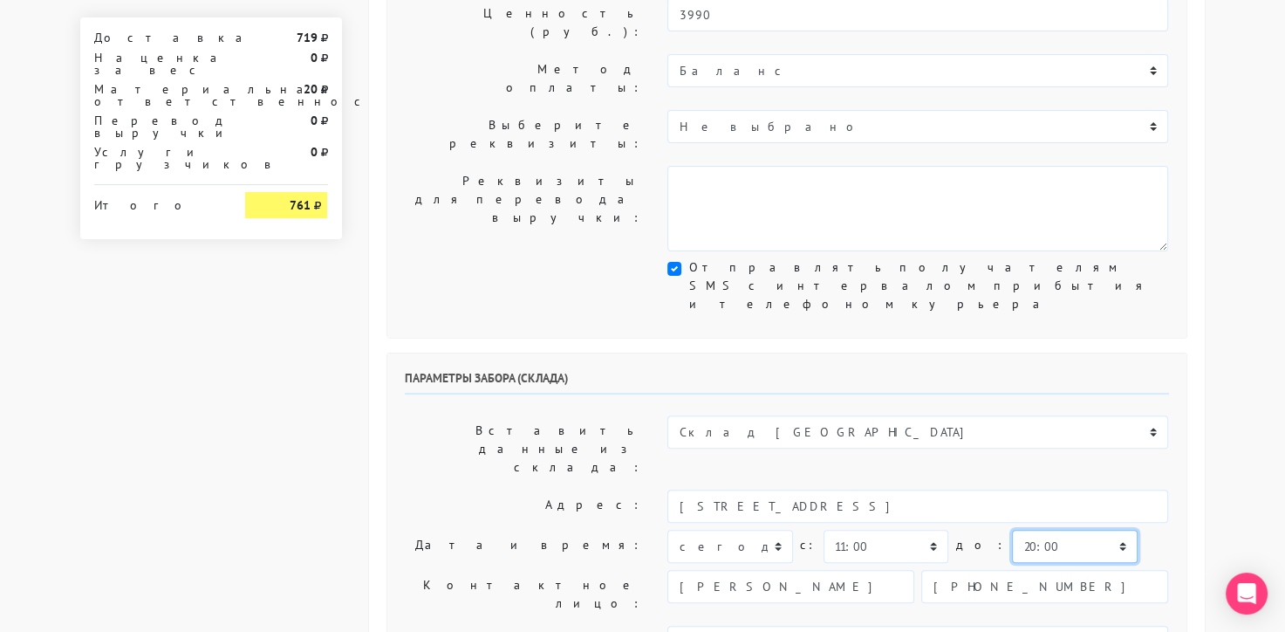
click at [1022, 530] on select "00:00 00:30 01:00 01:30 02:00 02:30 03:00 03:30 04:00 04:30 05:00 05:30 06:00 0…" at bounding box center [1074, 546] width 125 height 33
select select "12:00"
click at [1012, 530] on select "00:00 00:30 01:00 01:30 02:00 02:30 03:00 03:30 04:00 04:30 05:00 05:30 06:00 0…" at bounding box center [1074, 546] width 125 height 33
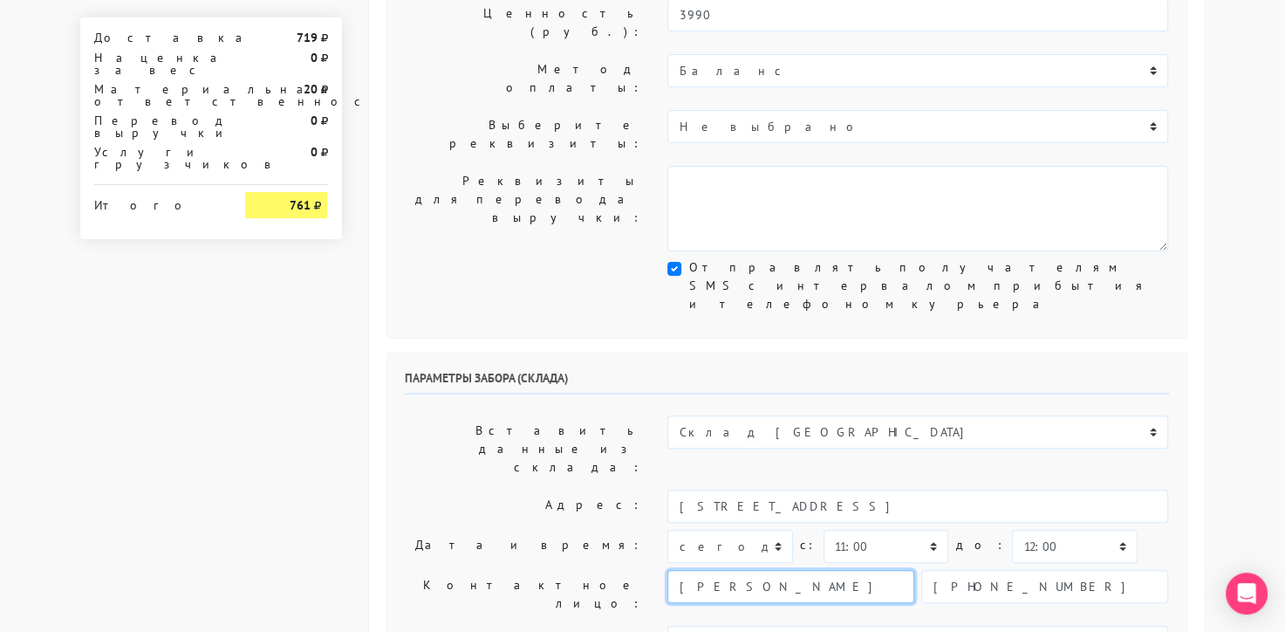
click at [731, 570] on input "[PERSON_NAME]" at bounding box center [790, 586] width 247 height 33
type input "менеджер"
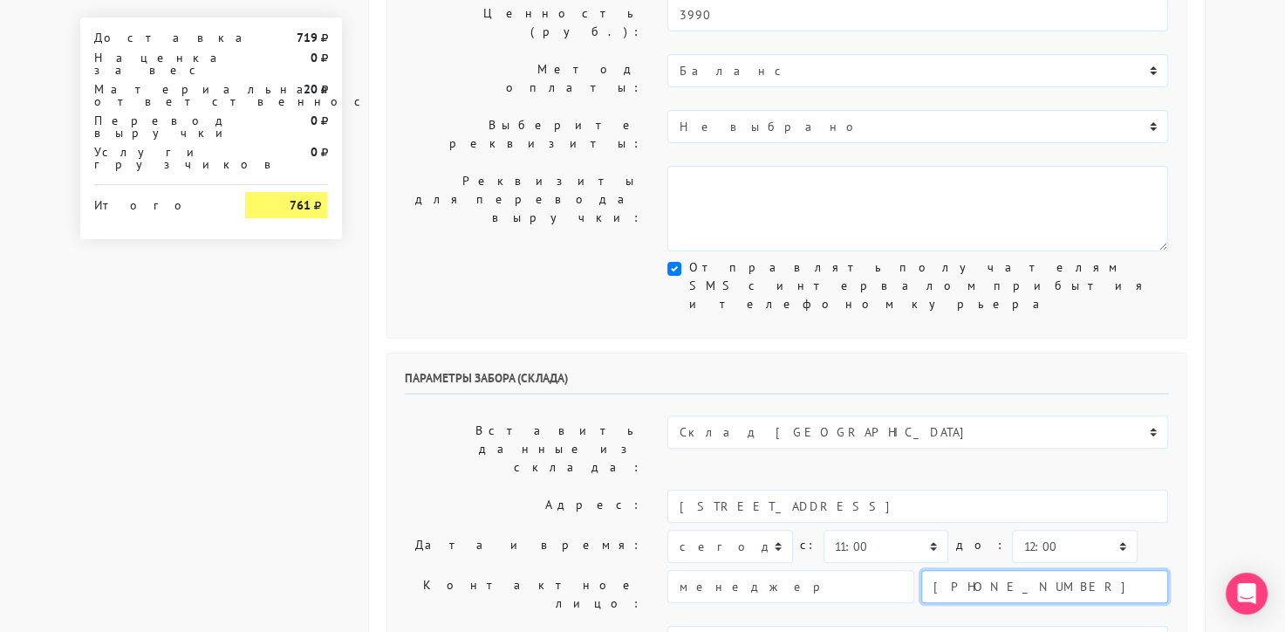
click at [974, 570] on input "[PHONE_NUMBER]" at bounding box center [1044, 586] width 247 height 33
click at [974, 570] on input "text" at bounding box center [1044, 586] width 247 height 33
type input "9234443831"
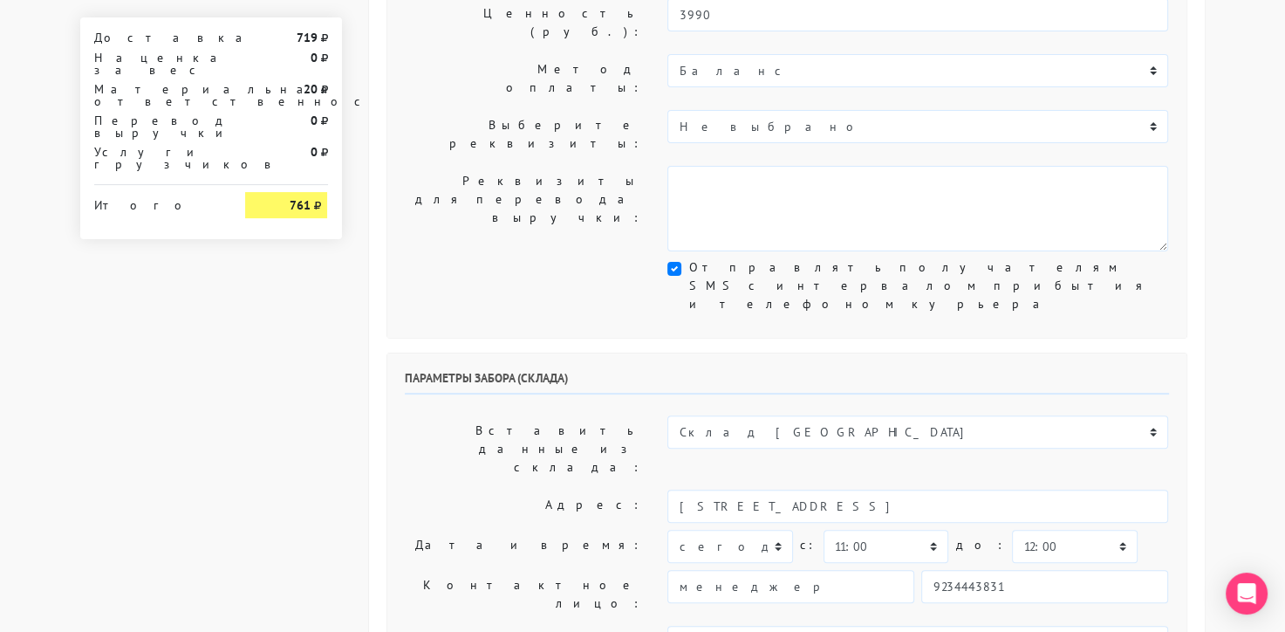
type textarea "Работаем с 11 утра, забрать раньше нельзя. Магазин sbleskom"
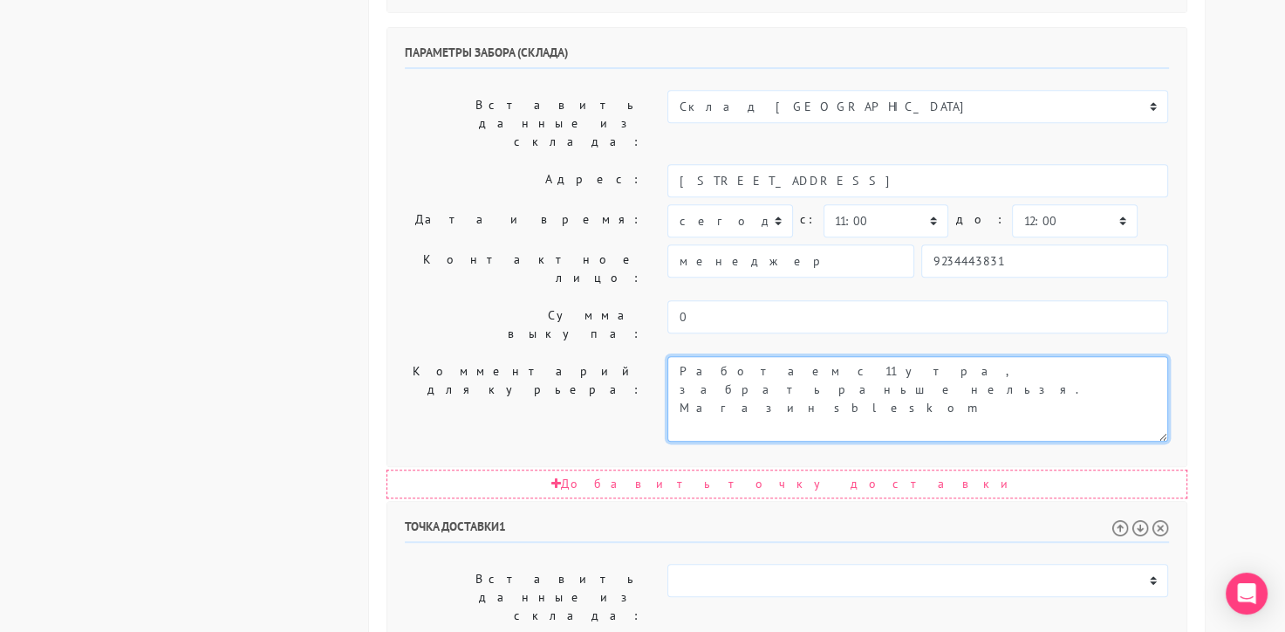
scroll to position [974, 0]
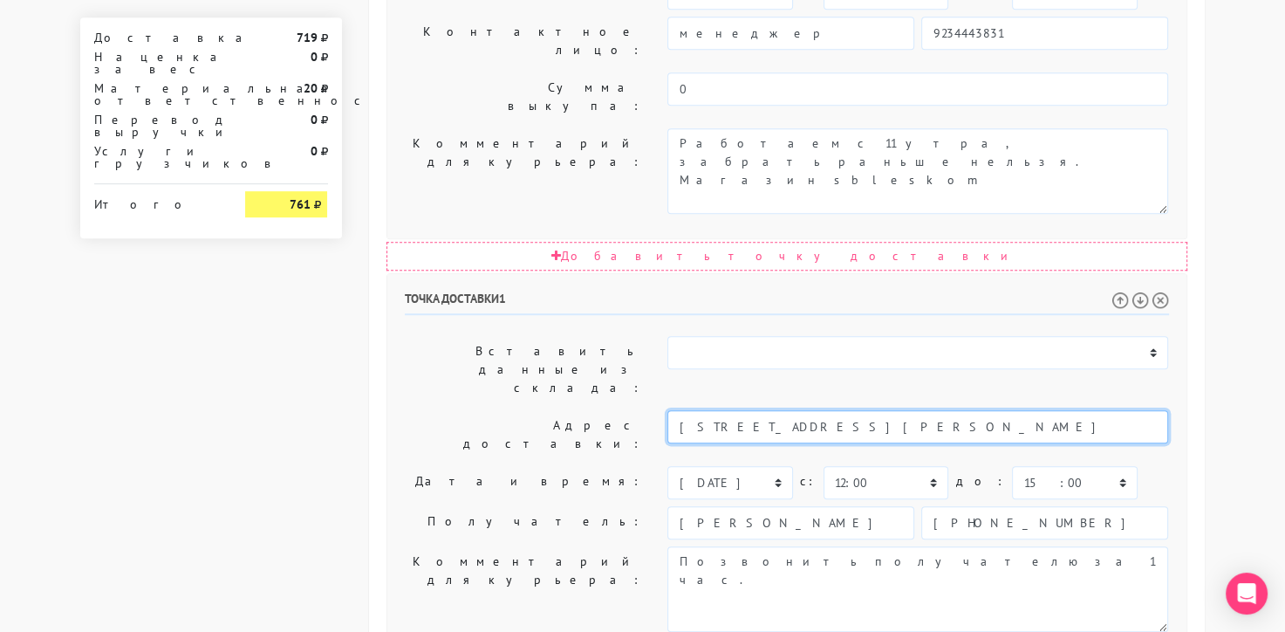
click at [1066, 410] on input "[STREET_ADDRESS][PERSON_NAME]" at bounding box center [917, 426] width 501 height 33
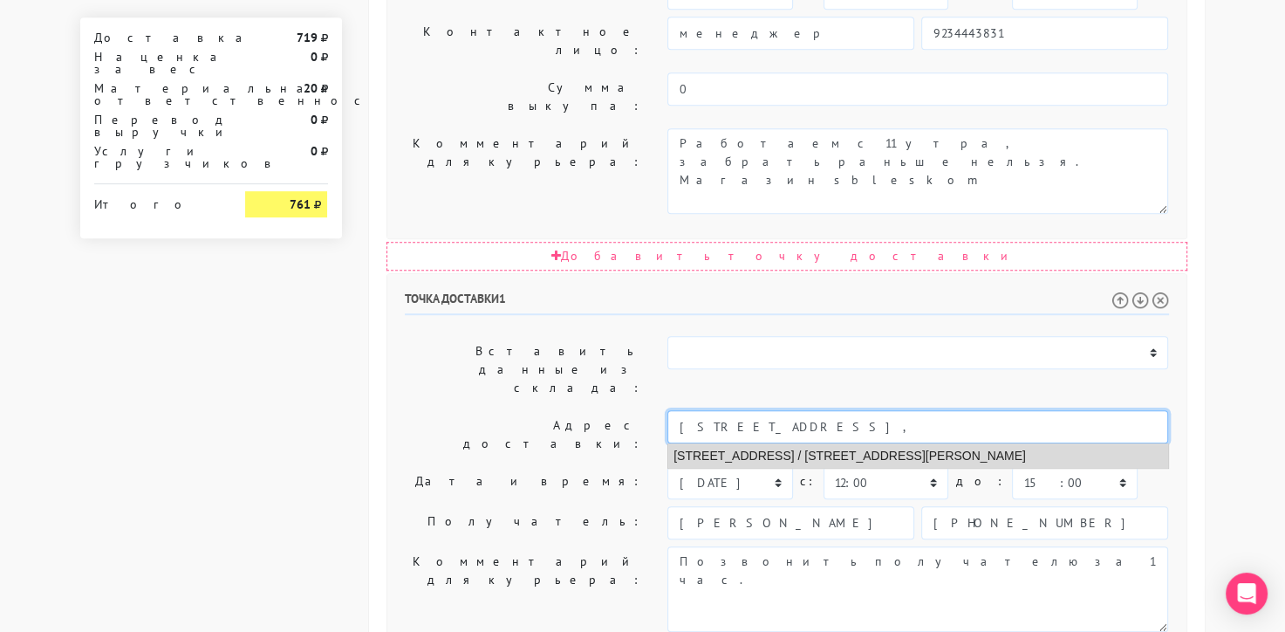
click at [1052, 444] on li "[STREET_ADDRESS] / [STREET_ADDRESS][PERSON_NAME]" at bounding box center [918, 456] width 500 height 24
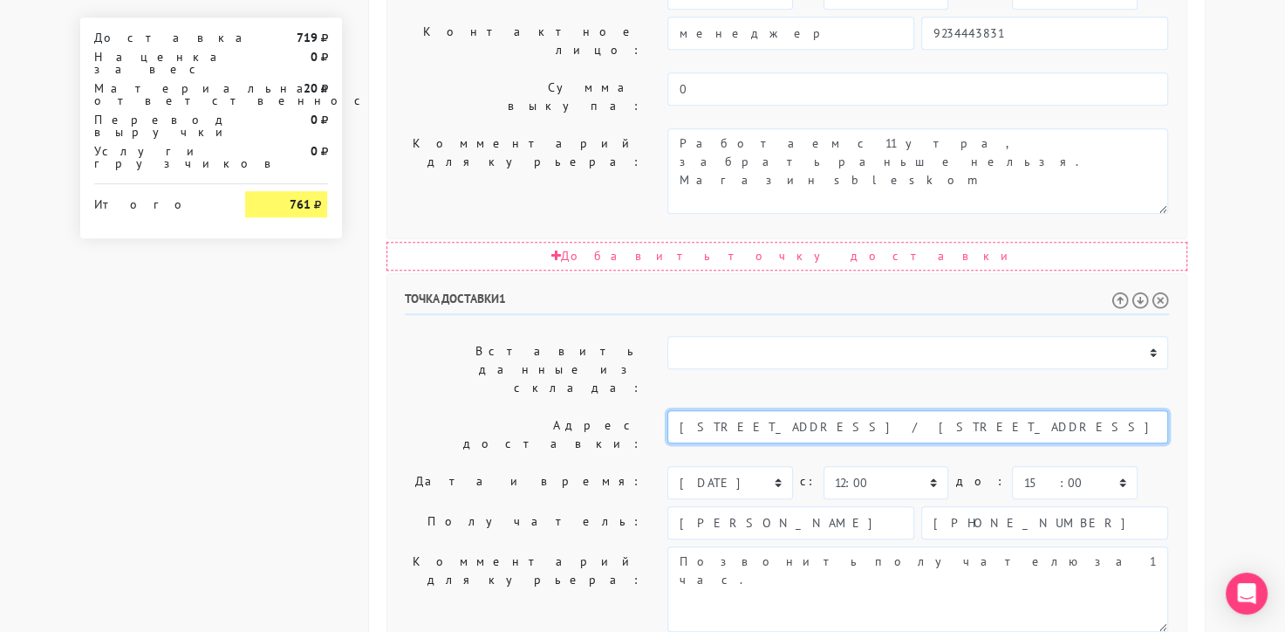
type input "[STREET_ADDRESS] / [STREET_ADDRESS][PERSON_NAME]"
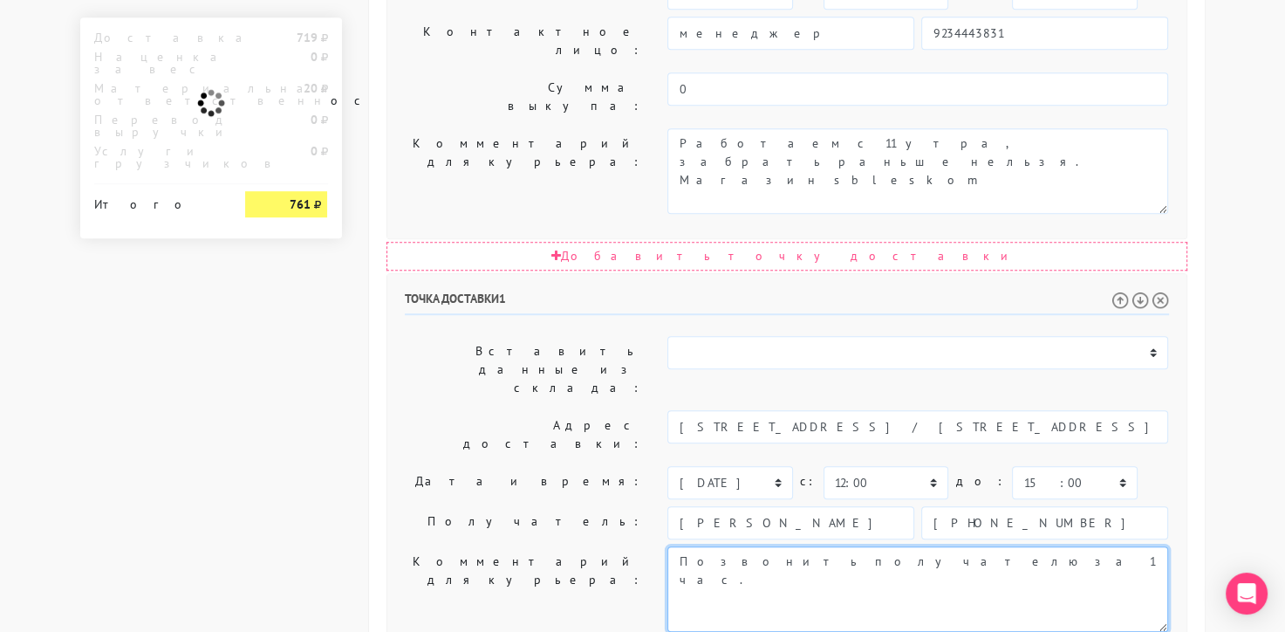
click at [977, 546] on textarea "Позвонить получателю за 1 час." at bounding box center [917, 588] width 501 height 85
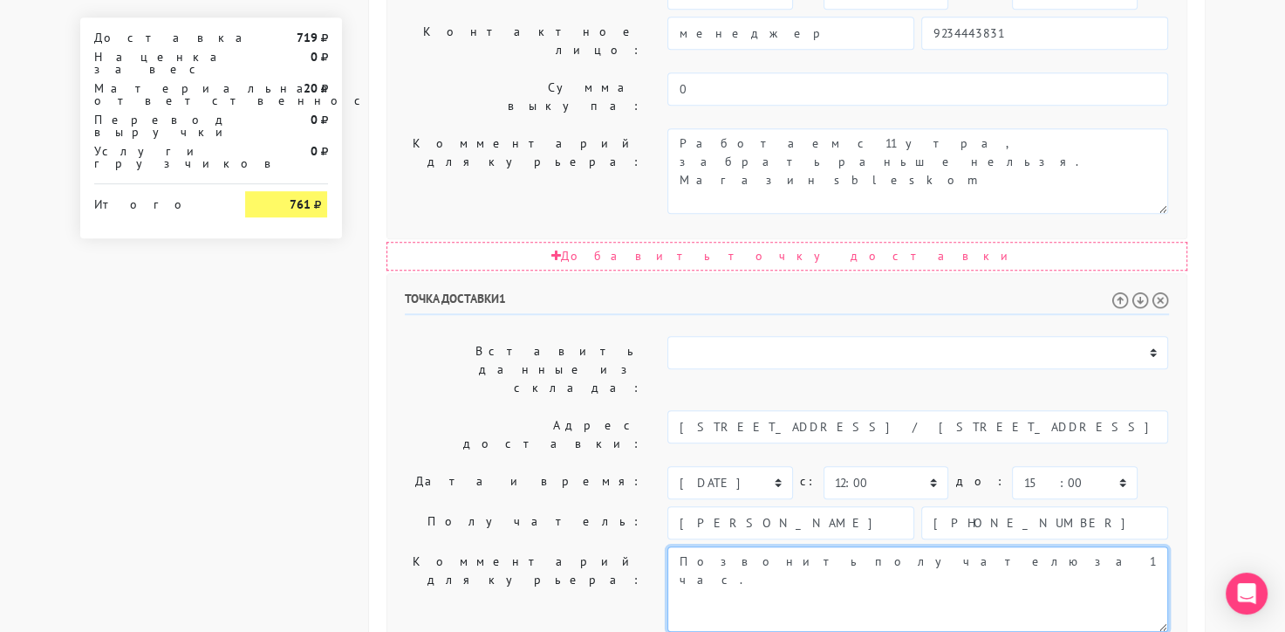
paste textarea "[STREET_ADDRESS]"
type textarea "Позвонить получателю за 1 час.[PERSON_NAME] 40, подъезд 3, квартира 51, 3 этаж"
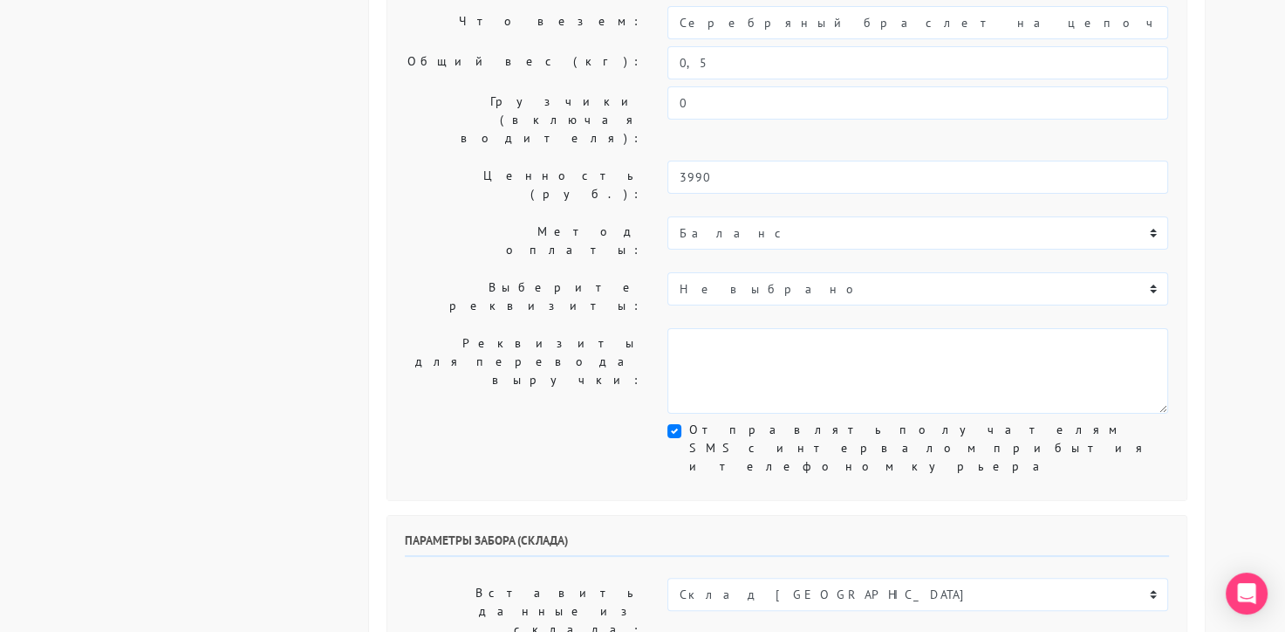
scroll to position [0, 0]
